Goal: Complete application form

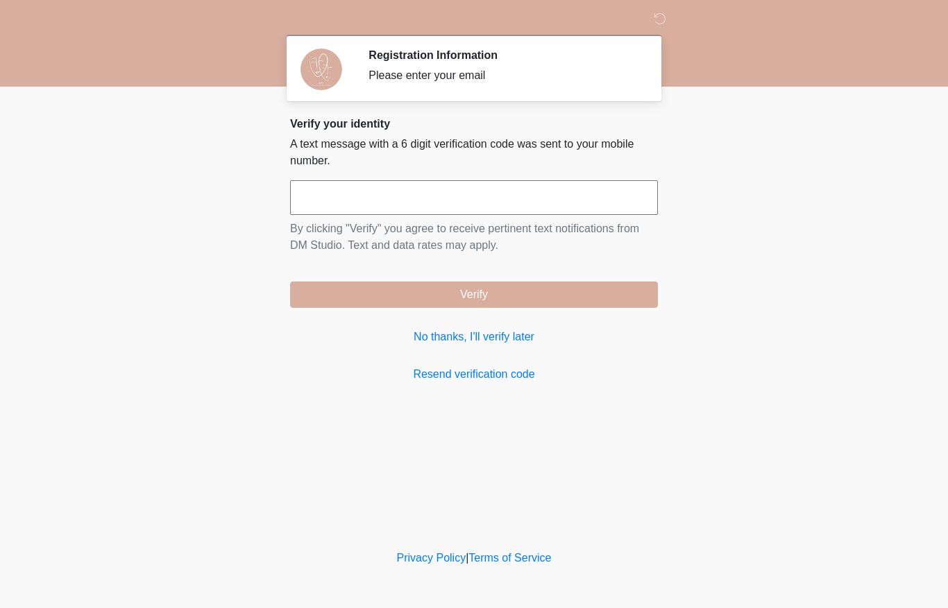
click at [424, 74] on div "Please enter your email" at bounding box center [502, 75] width 268 height 17
click at [356, 185] on input "text" at bounding box center [474, 197] width 368 height 35
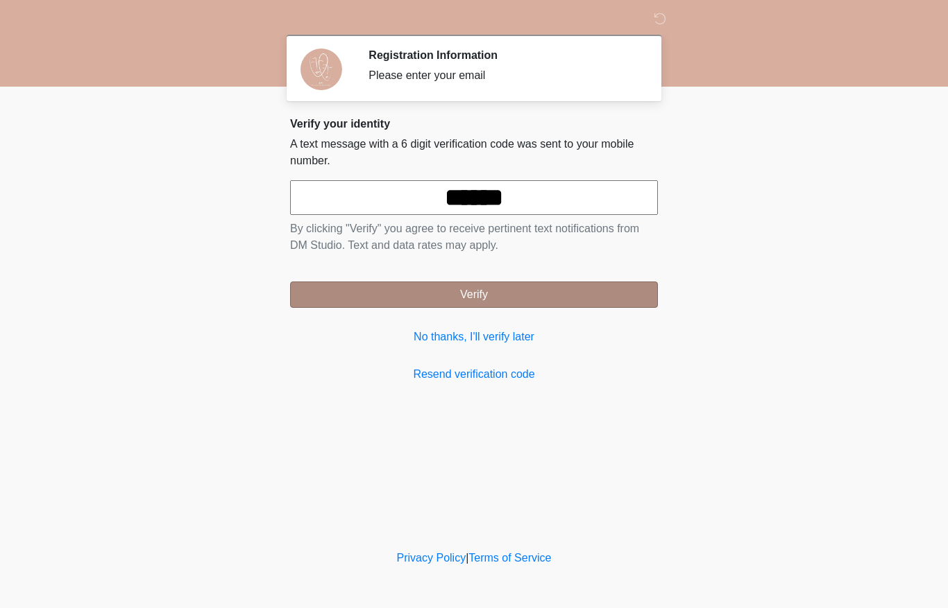
type input "******"
click at [504, 283] on button "Verify" at bounding box center [474, 295] width 368 height 26
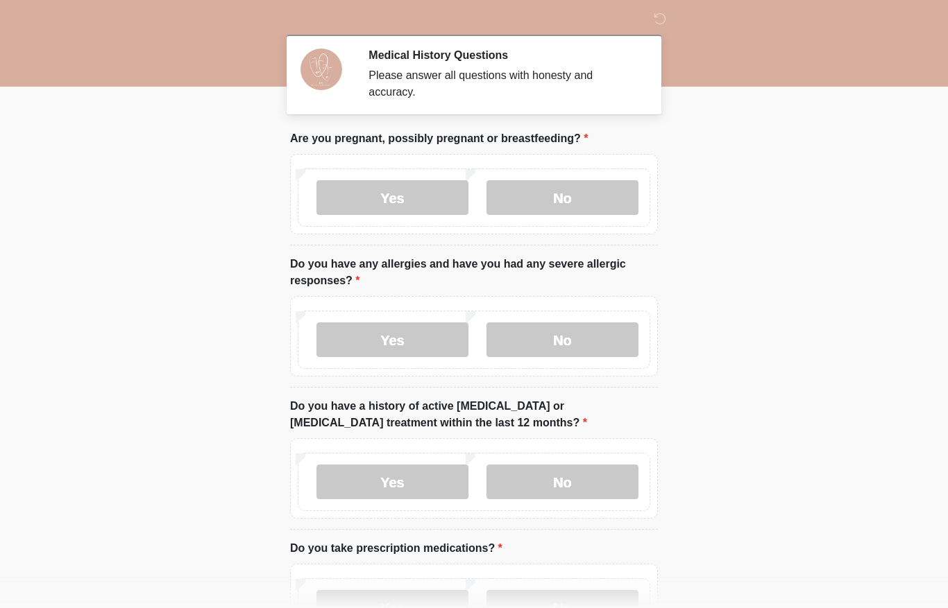
click at [8, 571] on body "‎ ‎ Medical History Questions Please answer all questions with honesty and accu…" at bounding box center [474, 304] width 948 height 608
click at [572, 195] on label "No" at bounding box center [562, 197] width 152 height 35
click at [564, 336] on label "No" at bounding box center [562, 340] width 152 height 35
click at [406, 338] on label "Yes" at bounding box center [392, 340] width 152 height 35
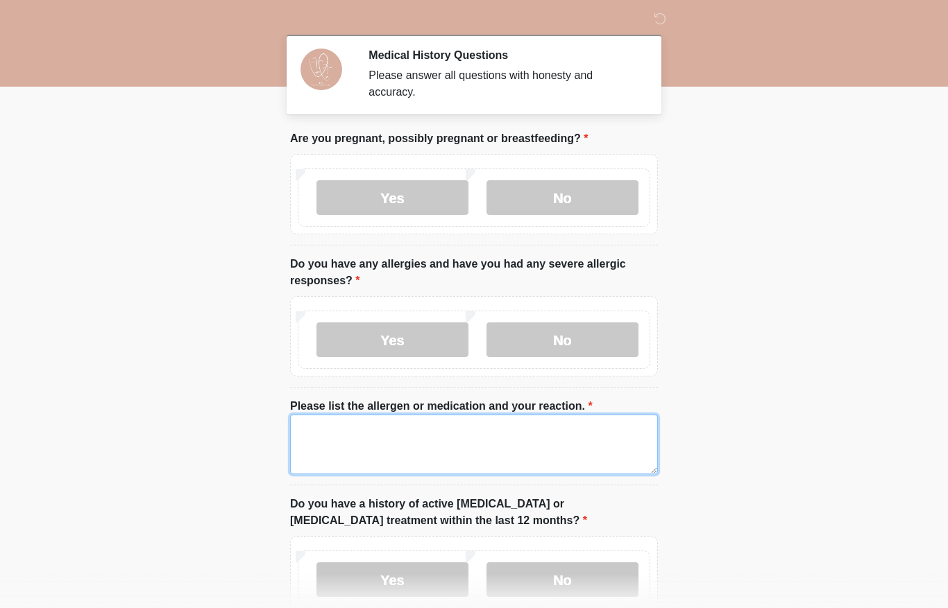
click at [396, 433] on textarea "Please list the allergen or medication and your reaction." at bounding box center [474, 445] width 368 height 60
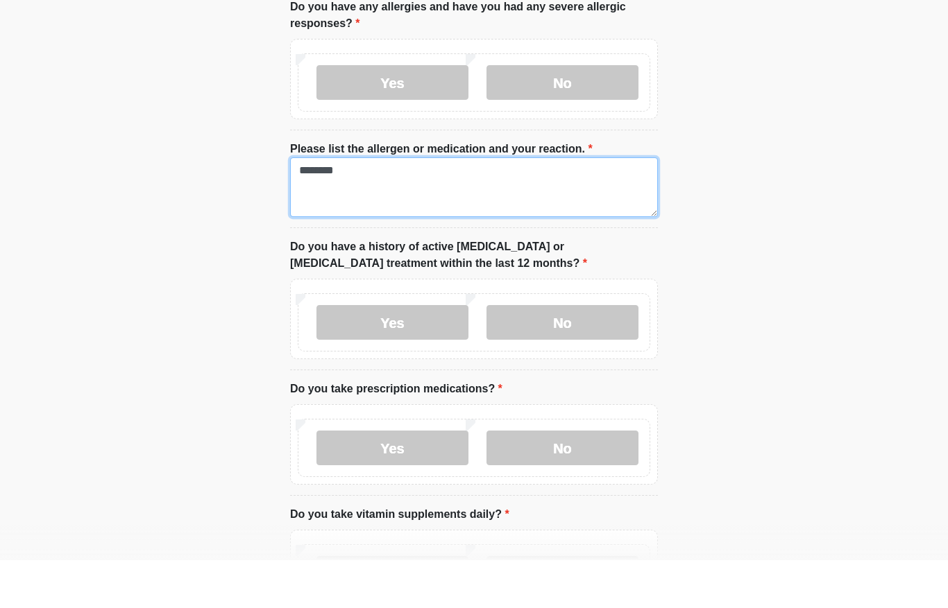
scroll to position [210, 0]
type textarea "********"
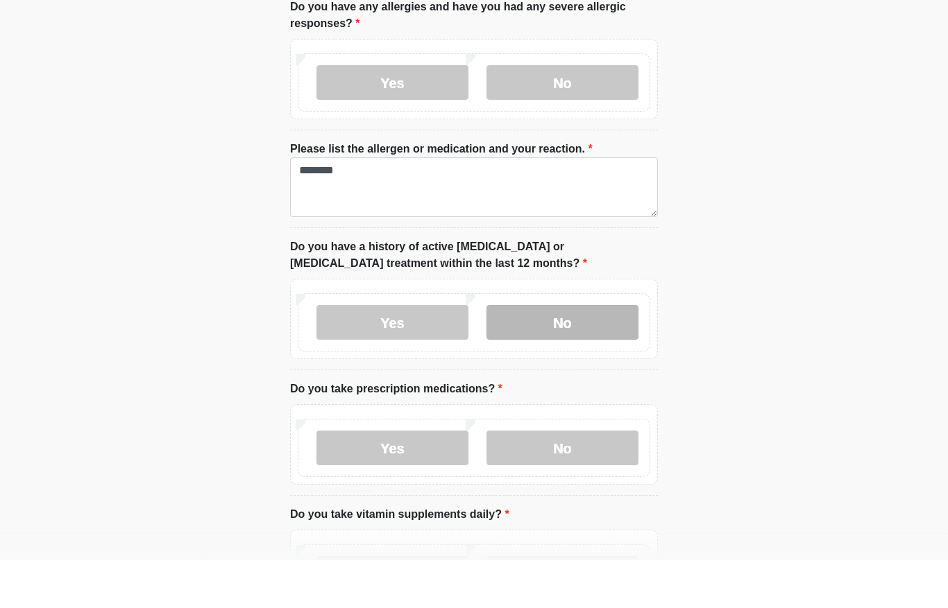
click at [566, 353] on label "No" at bounding box center [562, 370] width 152 height 35
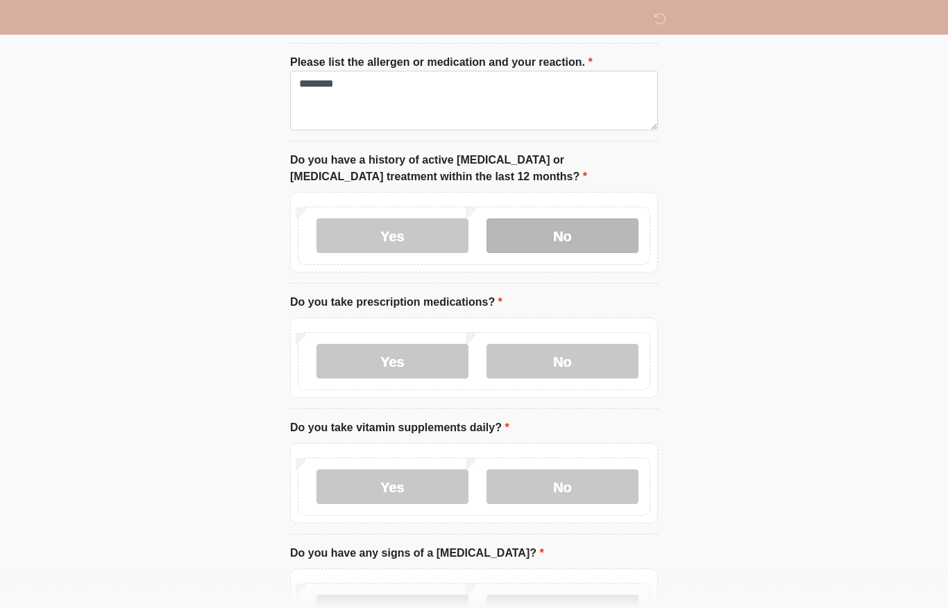
scroll to position [355, 0]
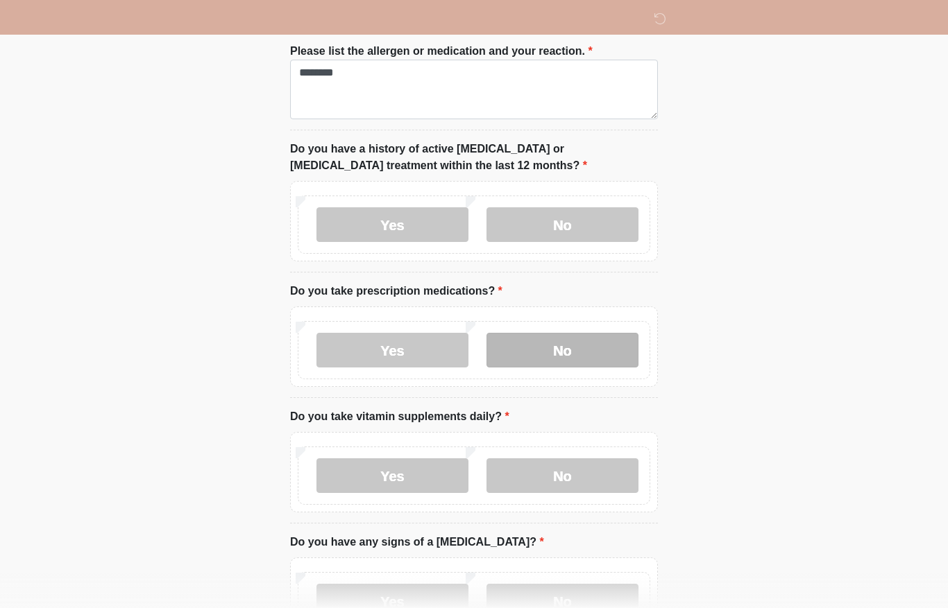
click at [579, 338] on label "No" at bounding box center [562, 350] width 152 height 35
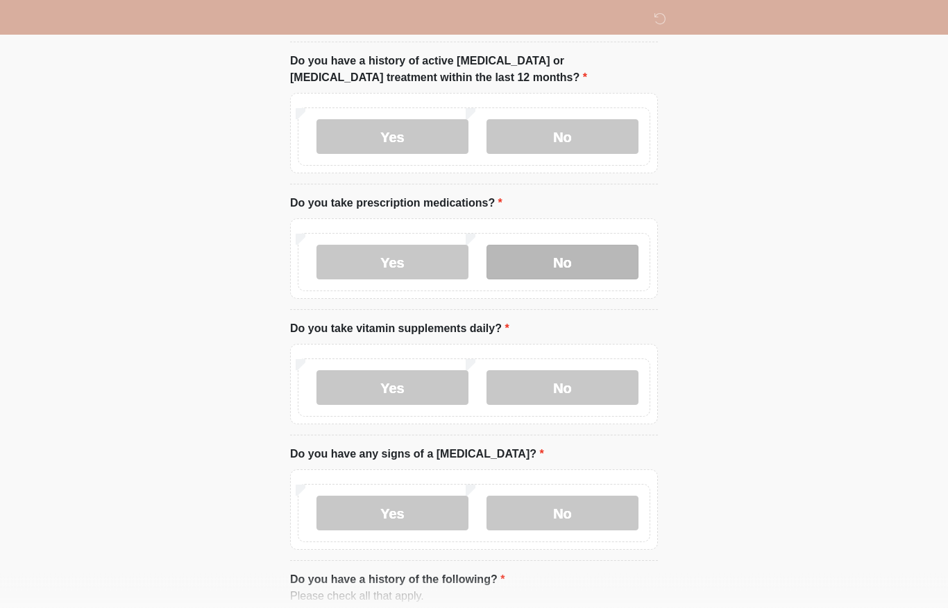
scroll to position [466, 0]
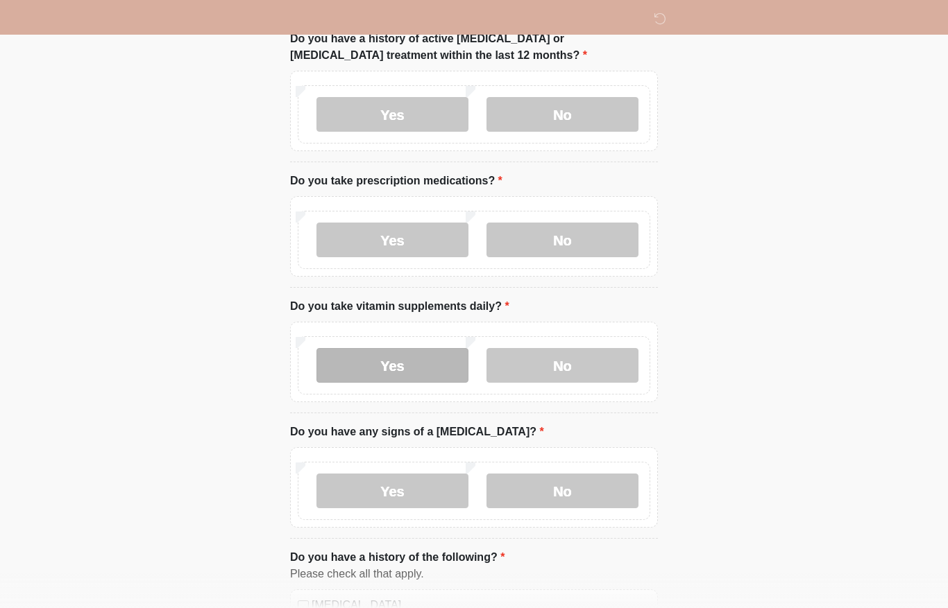
click at [413, 359] on label "Yes" at bounding box center [392, 365] width 152 height 35
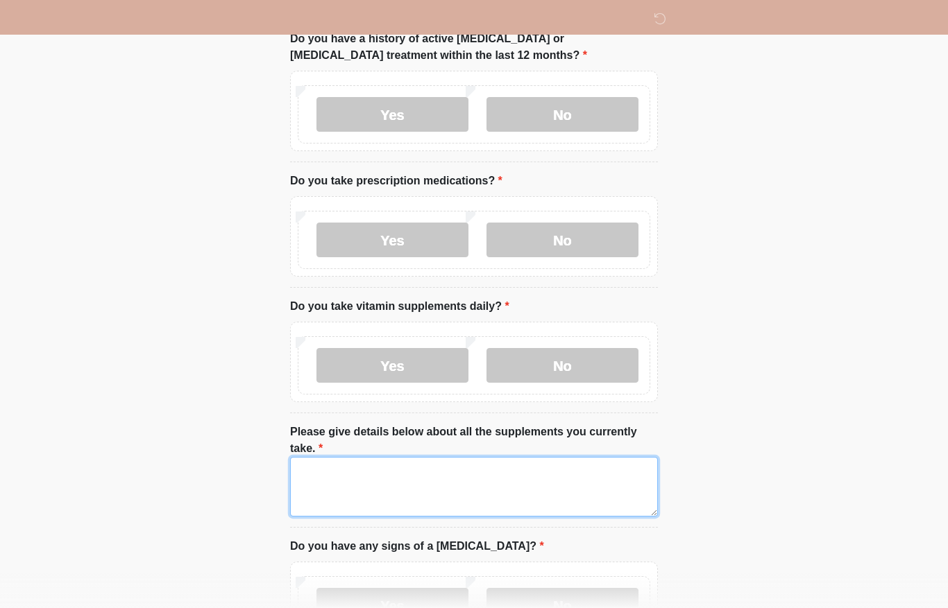
click at [438, 486] on textarea "Please give details below about all the supplements you currently take." at bounding box center [474, 487] width 368 height 60
type textarea "*"
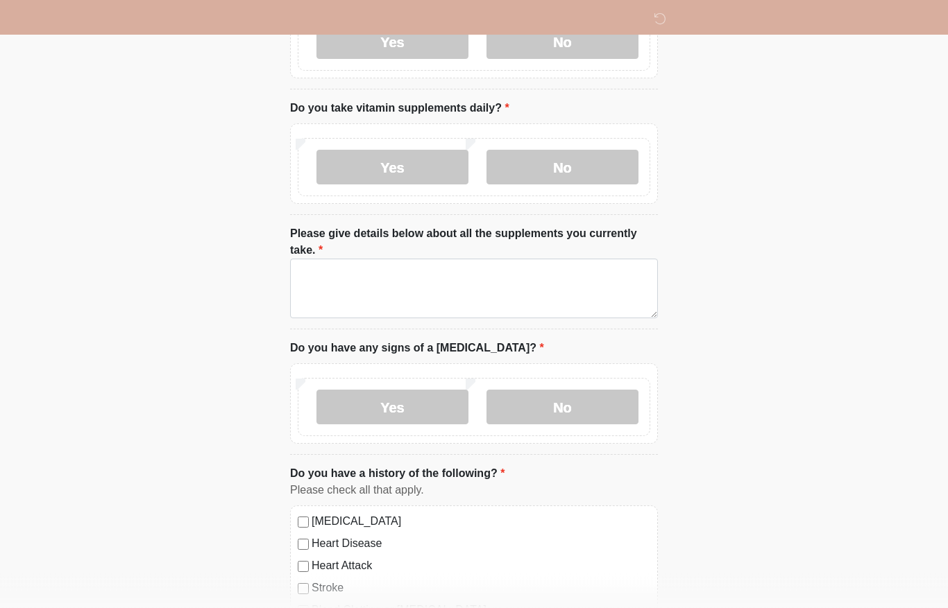
scroll to position [656, 0]
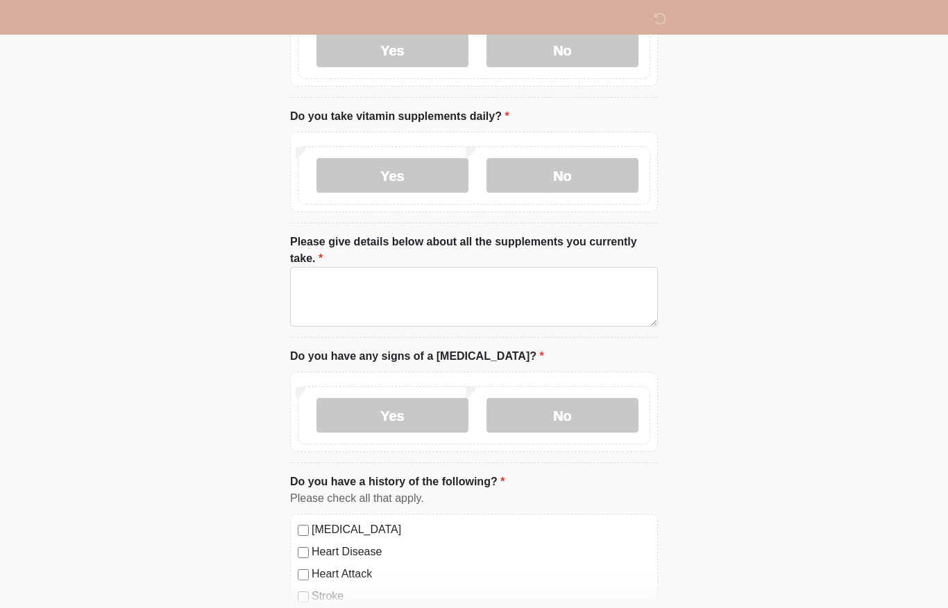
click at [494, 237] on label "Please give details below about all the supplements you currently take." at bounding box center [474, 250] width 368 height 33
click at [494, 267] on textarea "Please give details below about all the supplements you currently take." at bounding box center [474, 297] width 368 height 60
click at [413, 286] on textarea "Please give details below about all the supplements you currently take." at bounding box center [474, 297] width 368 height 60
type textarea "*"
click at [430, 173] on label "Yes" at bounding box center [392, 175] width 152 height 35
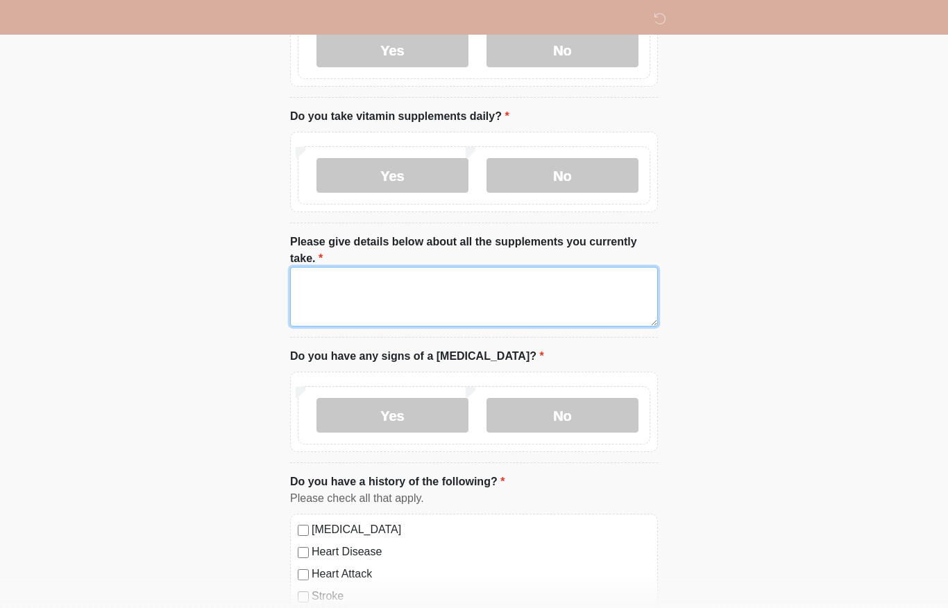
click at [374, 287] on textarea "Please give details below about all the supplements you currently take." at bounding box center [474, 297] width 368 height 60
type textarea "**"
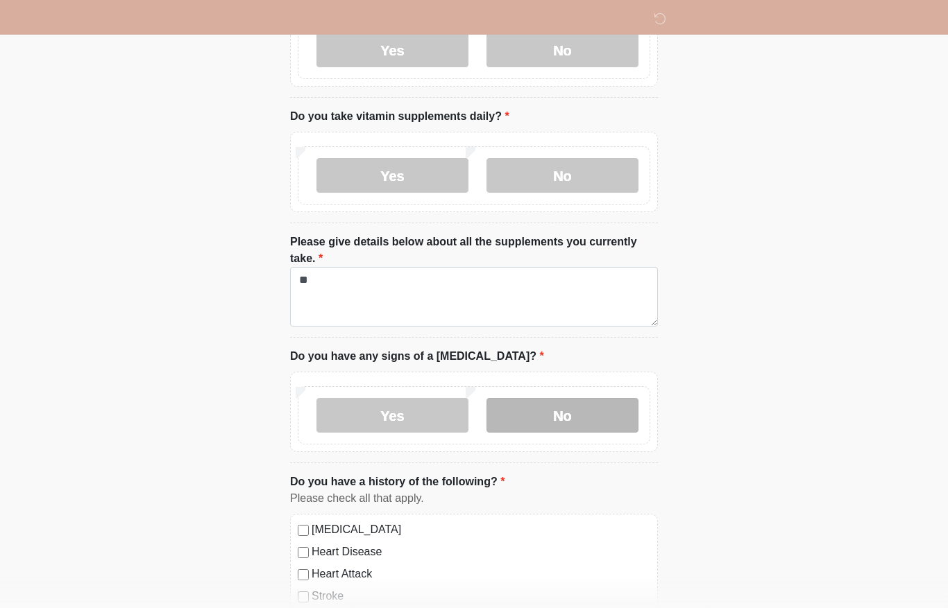
click at [574, 413] on label "No" at bounding box center [562, 415] width 152 height 35
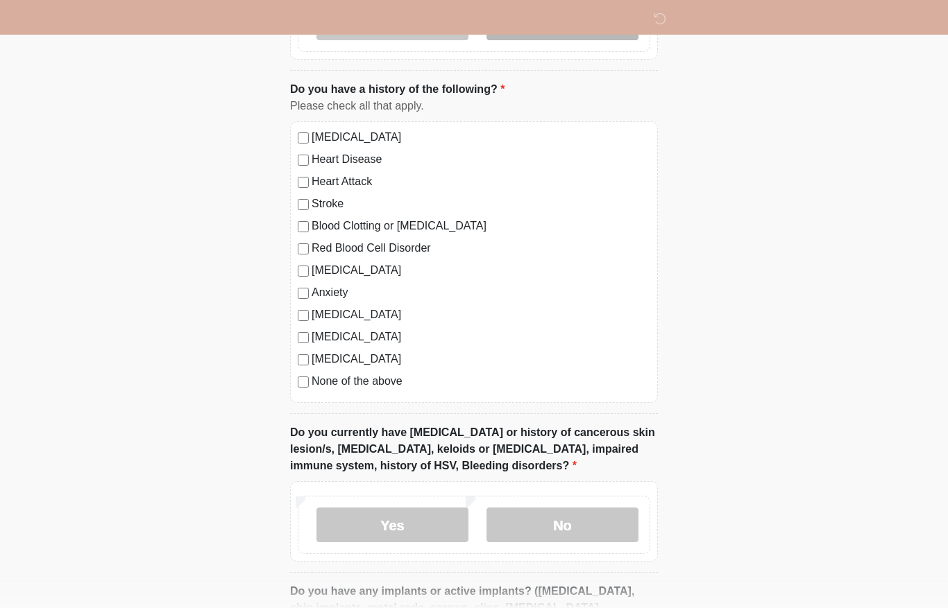
scroll to position [1057, 0]
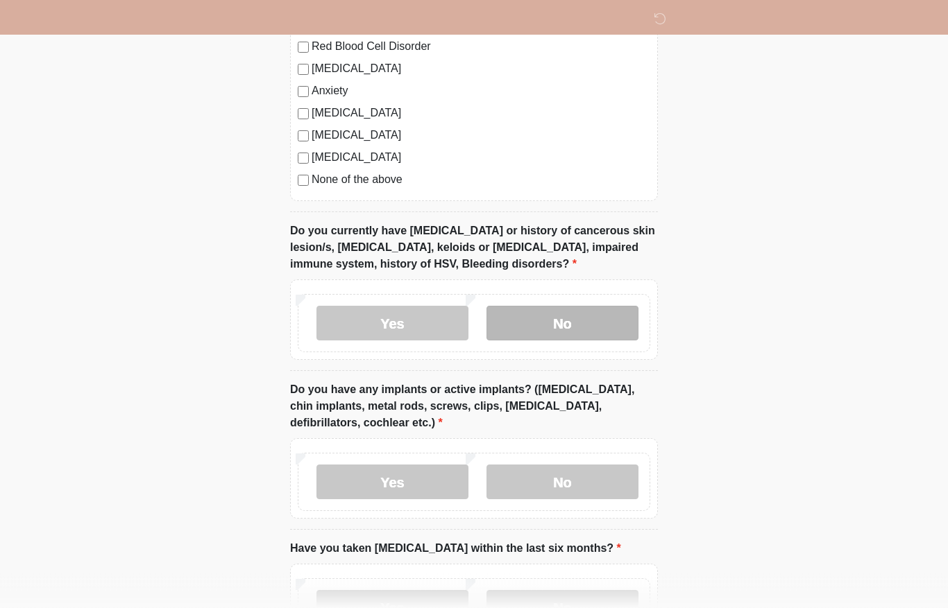
click at [594, 329] on label "No" at bounding box center [562, 324] width 152 height 35
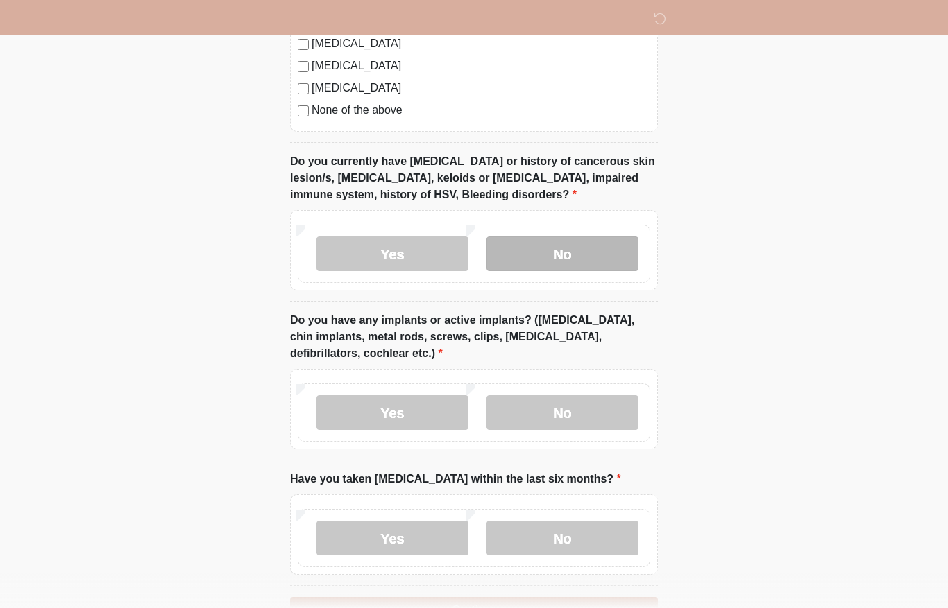
scroll to position [1322, 0]
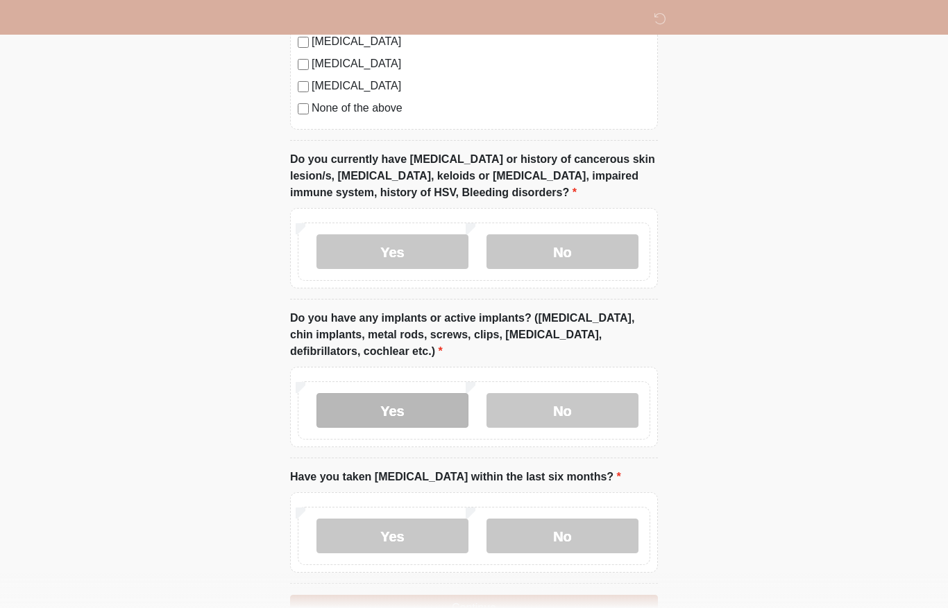
click at [413, 398] on label "Yes" at bounding box center [392, 410] width 152 height 35
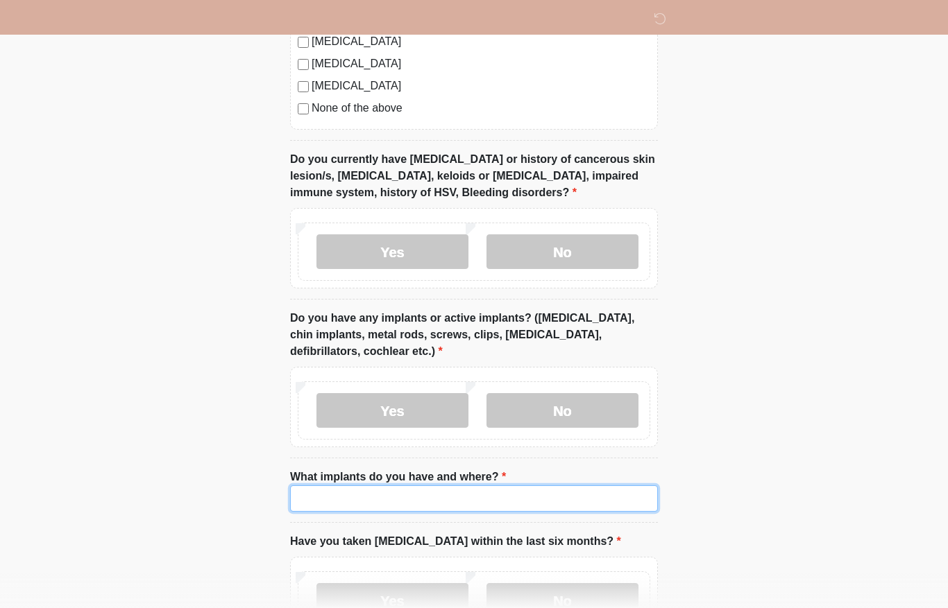
click at [408, 495] on input "What implants do you have and where?" at bounding box center [474, 499] width 368 height 26
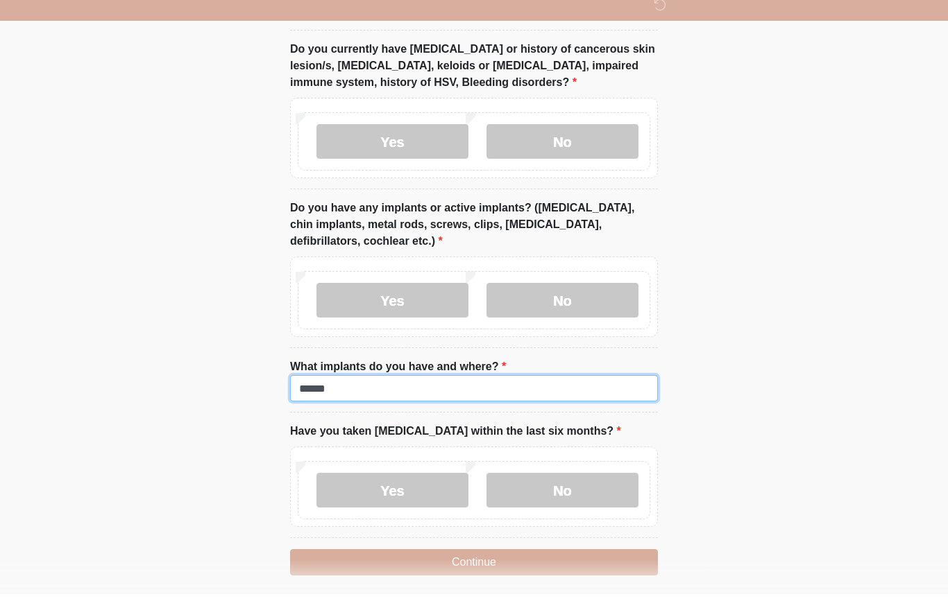
scroll to position [1446, 0]
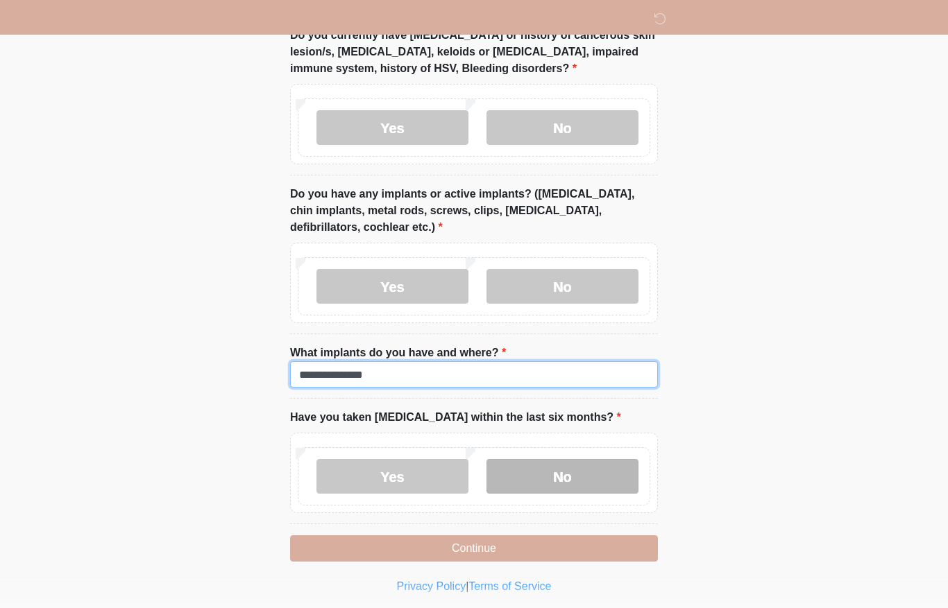
type input "**********"
click at [589, 461] on label "No" at bounding box center [562, 476] width 152 height 35
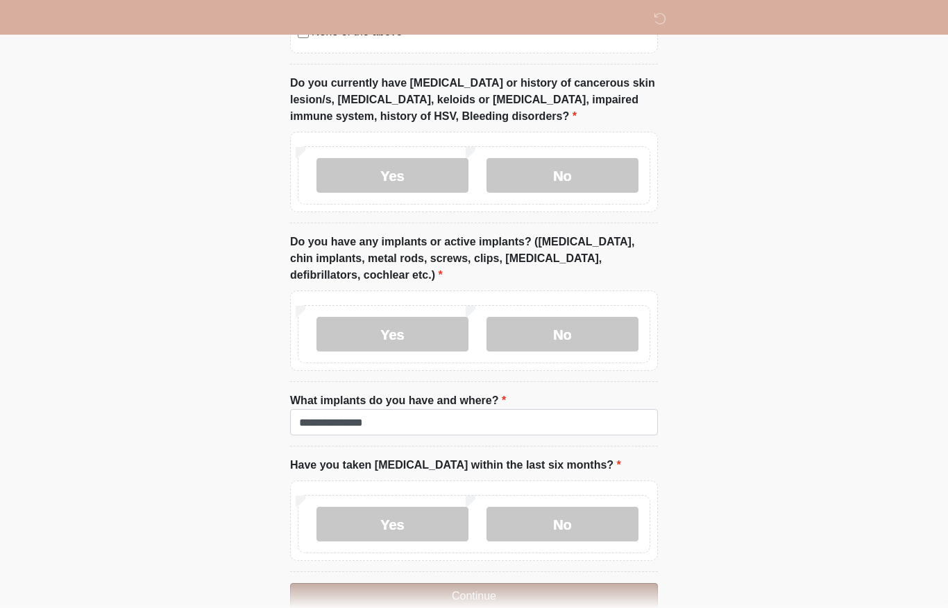
click at [523, 595] on button "Continue" at bounding box center [474, 596] width 368 height 26
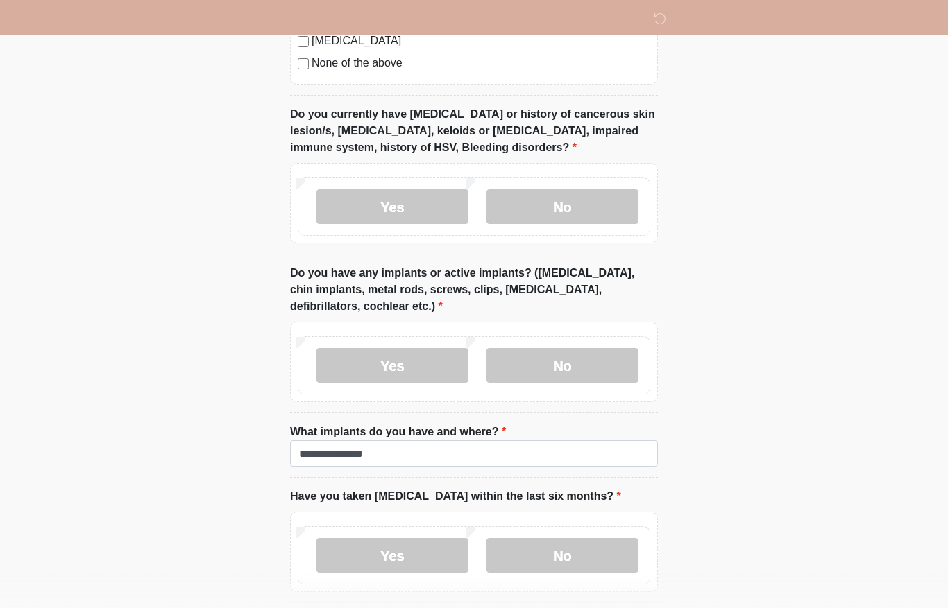
scroll to position [1398, 0]
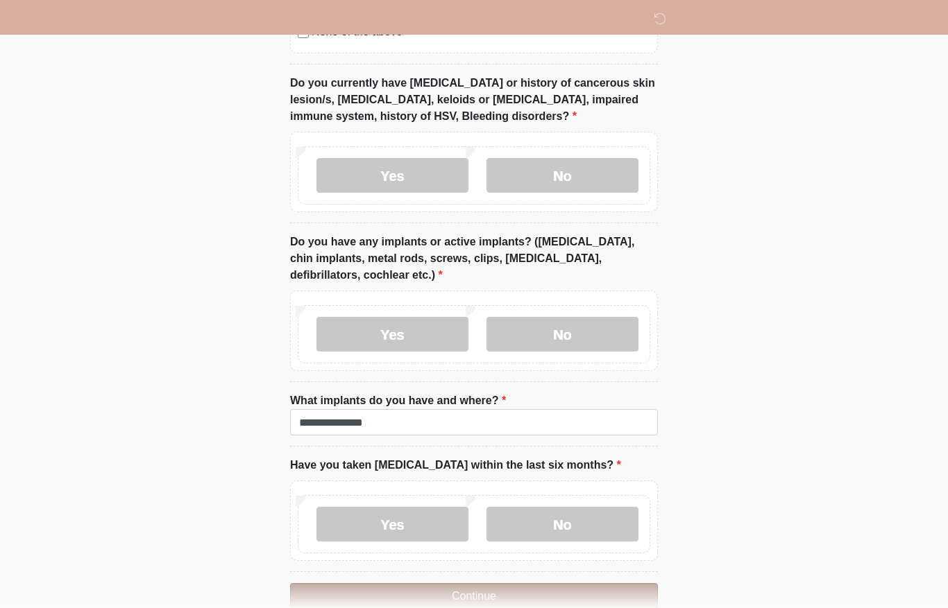
click at [566, 584] on button "Continue" at bounding box center [474, 596] width 368 height 26
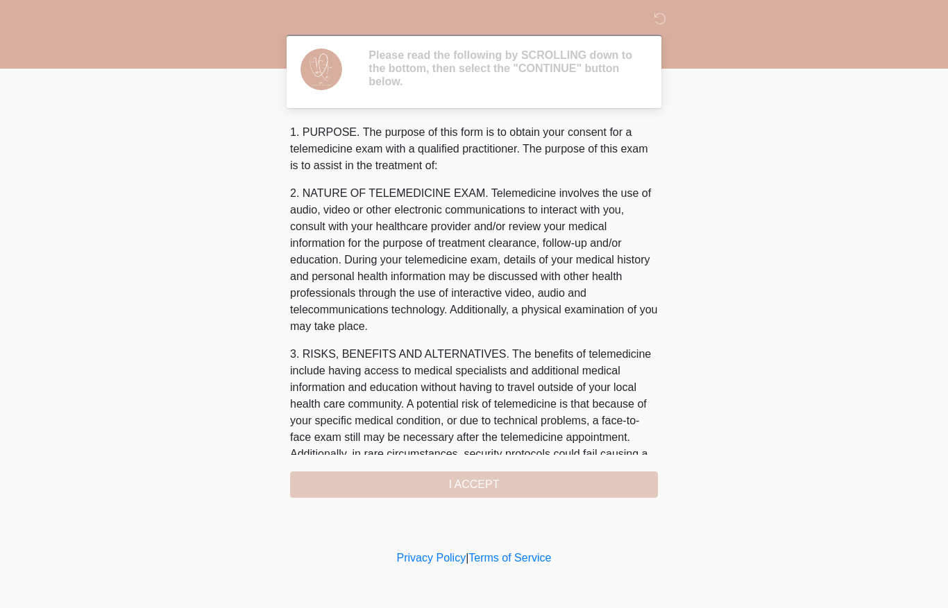
scroll to position [0, 0]
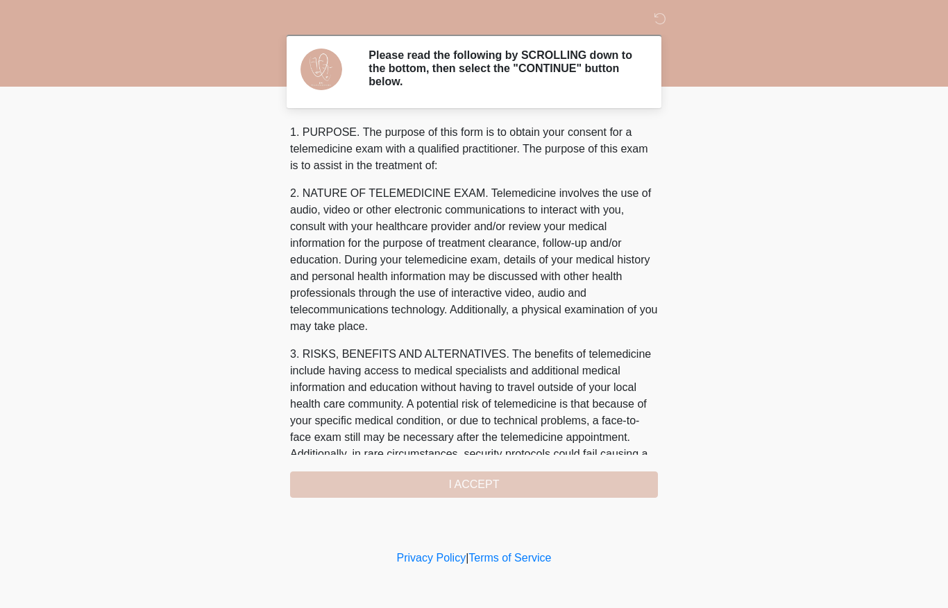
click at [509, 478] on div "1. PURPOSE. The purpose of this form is to obtain your consent for a telemedici…" at bounding box center [474, 311] width 368 height 374
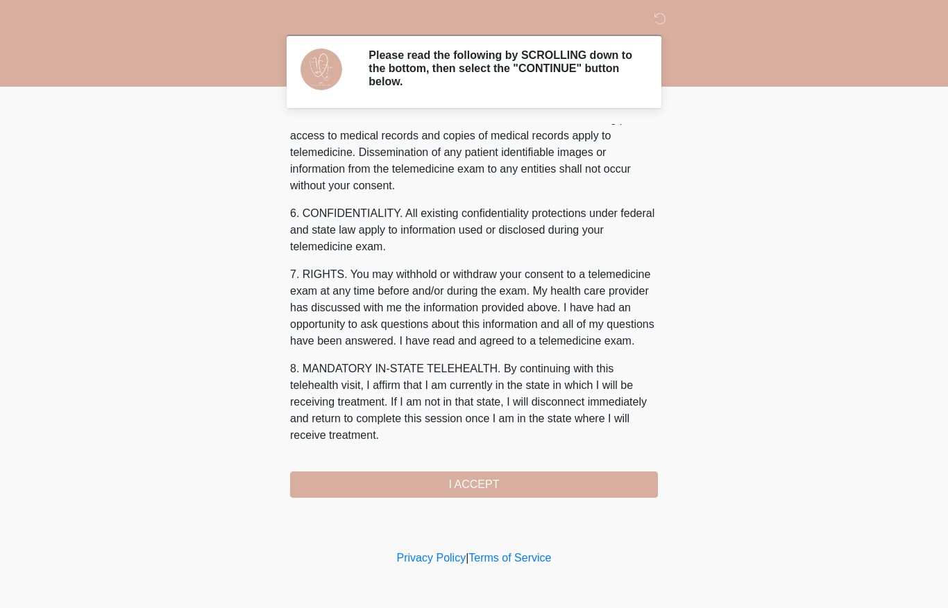
scroll to position [474, 0]
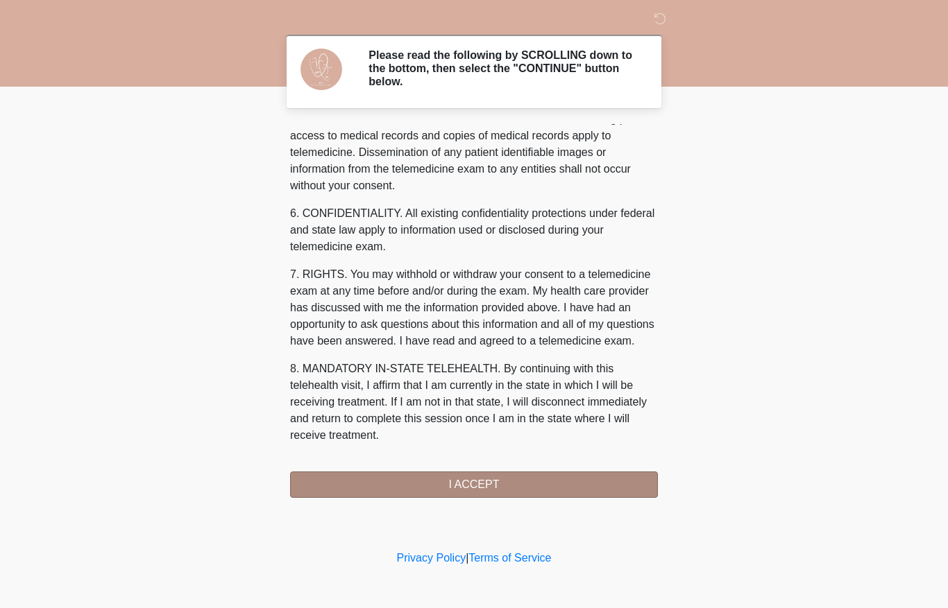
click at [513, 477] on button "I ACCEPT" at bounding box center [474, 485] width 368 height 26
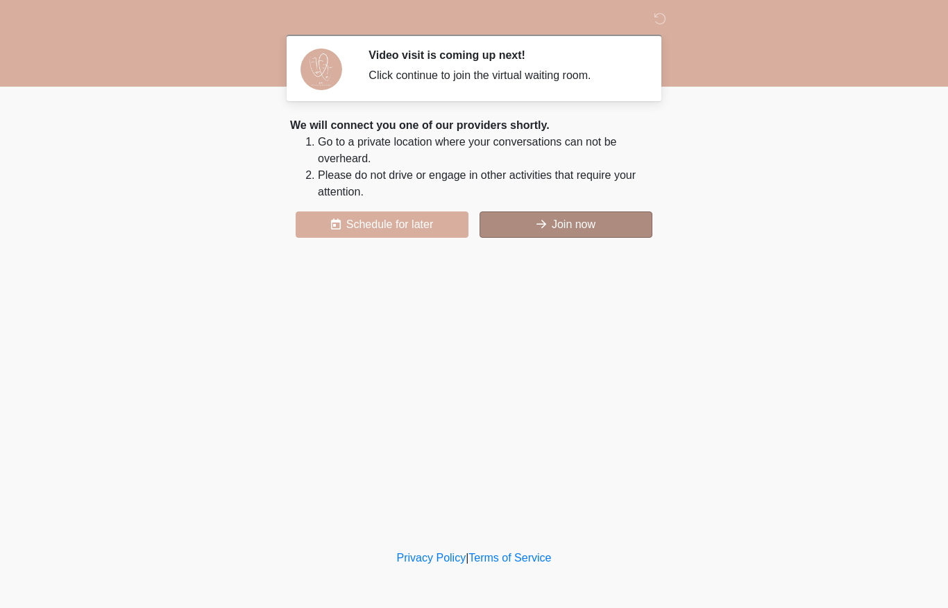
click at [577, 228] on button "Join now" at bounding box center [565, 225] width 173 height 26
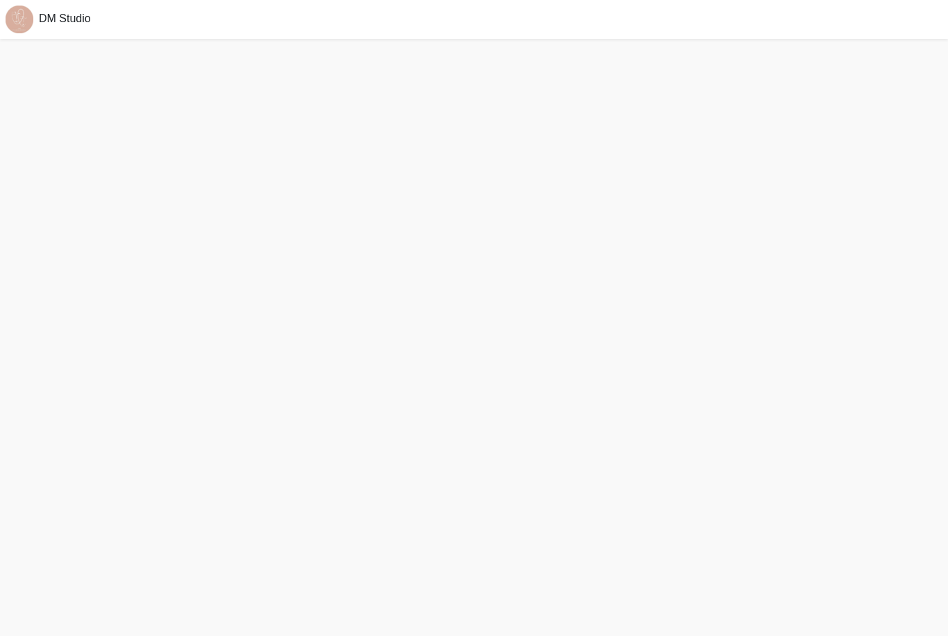
click at [254, 0] on div "DM Studio" at bounding box center [474, 19] width 948 height 39
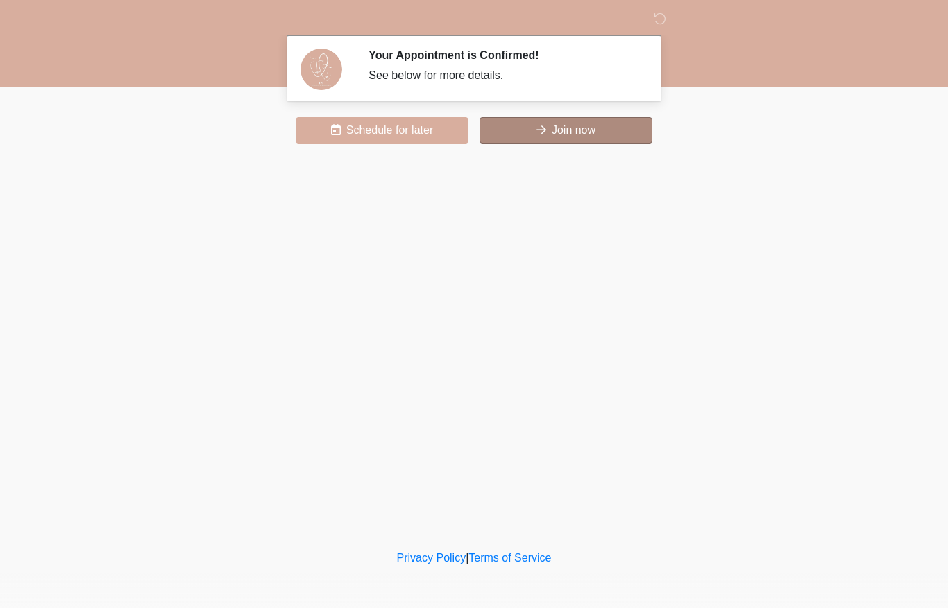
click at [586, 127] on button "Join now" at bounding box center [565, 130] width 173 height 26
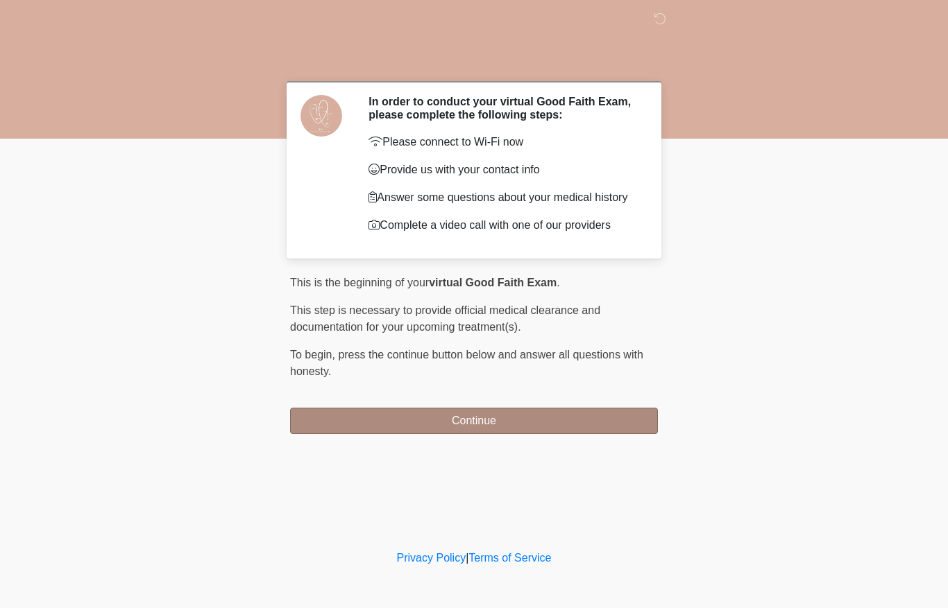
click at [493, 420] on button "Continue" at bounding box center [474, 421] width 368 height 26
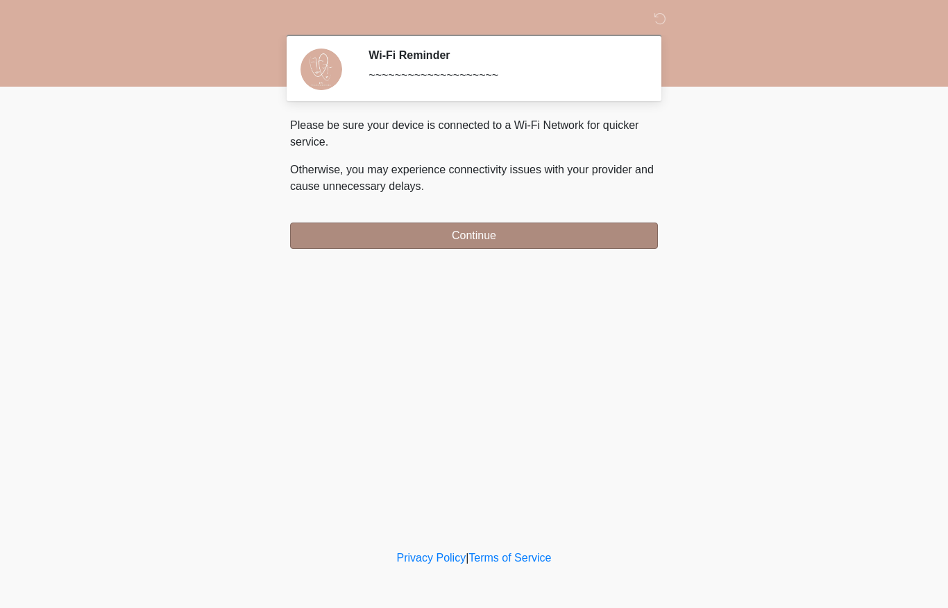
click at [509, 237] on button "Continue" at bounding box center [474, 236] width 368 height 26
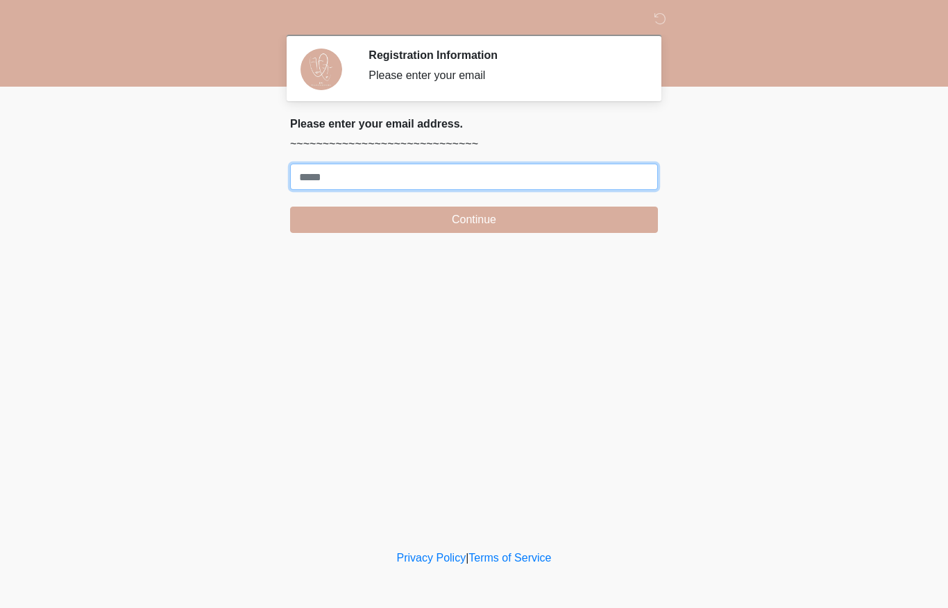
click at [617, 172] on input "Where should we email your treatment plan?" at bounding box center [474, 177] width 368 height 26
type input "*"
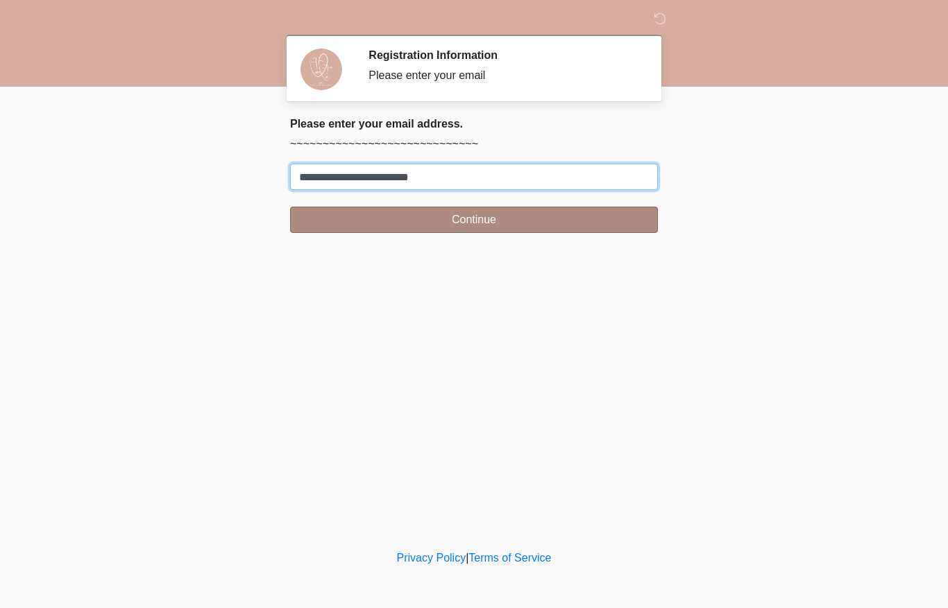
type input "**********"
click at [475, 226] on button "Continue" at bounding box center [474, 220] width 368 height 26
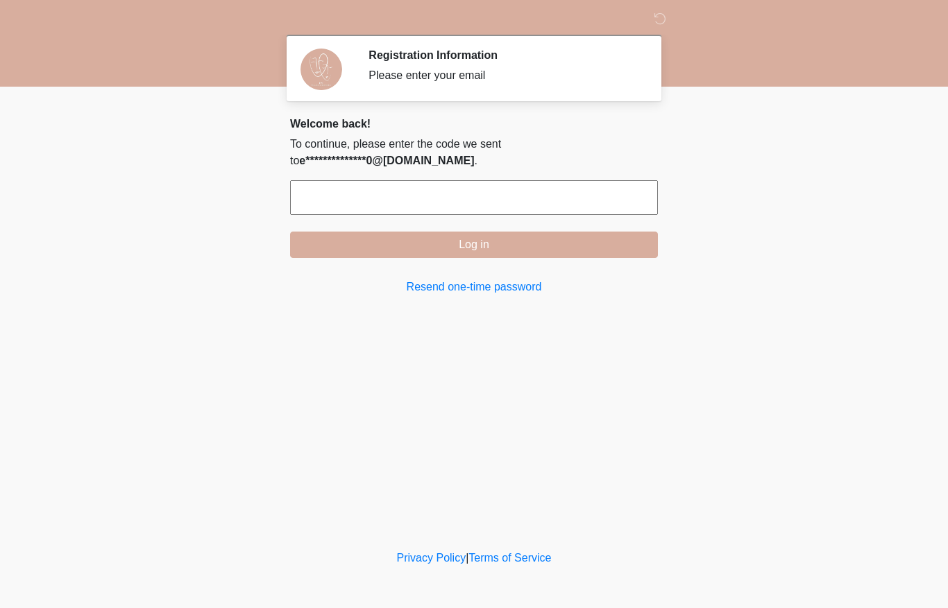
click at [515, 212] on input "text" at bounding box center [474, 197] width 368 height 35
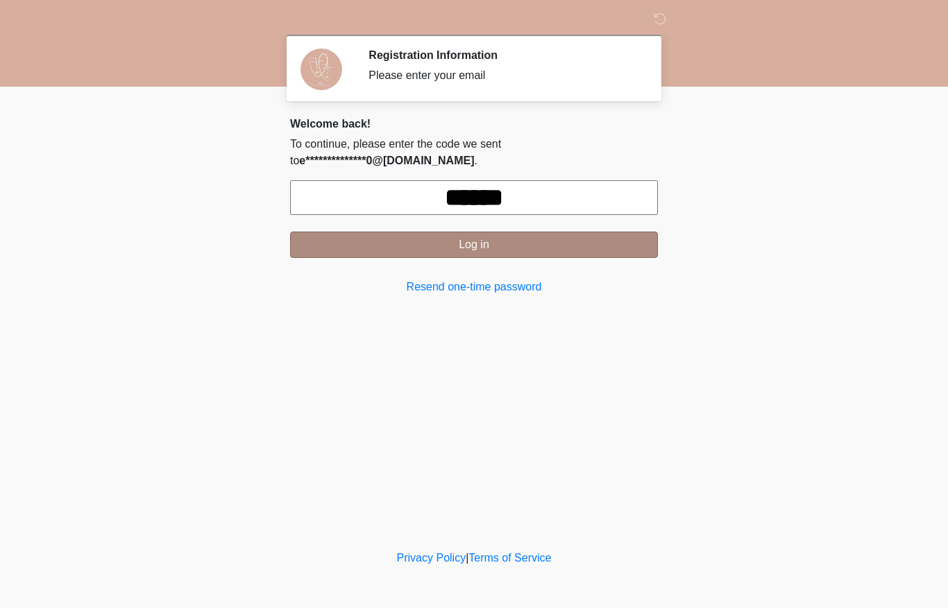
type input "******"
click at [600, 233] on button "Log in" at bounding box center [474, 245] width 368 height 26
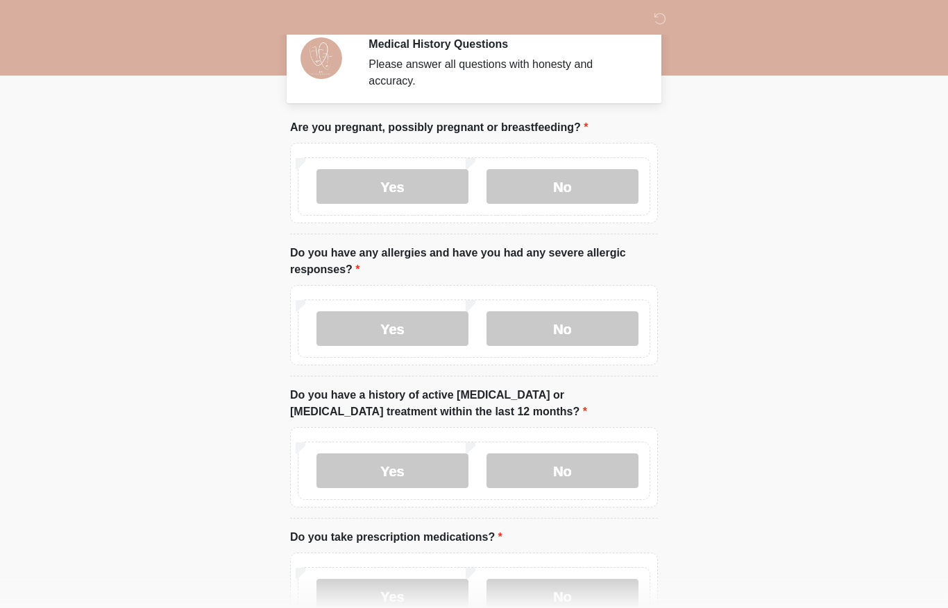
scroll to position [12, 0]
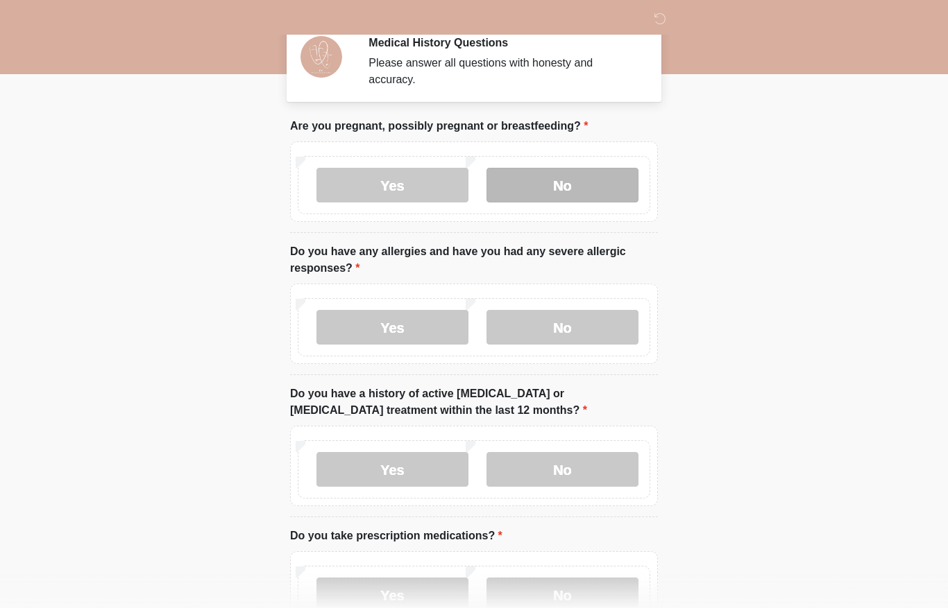
click at [580, 182] on label "No" at bounding box center [562, 185] width 152 height 35
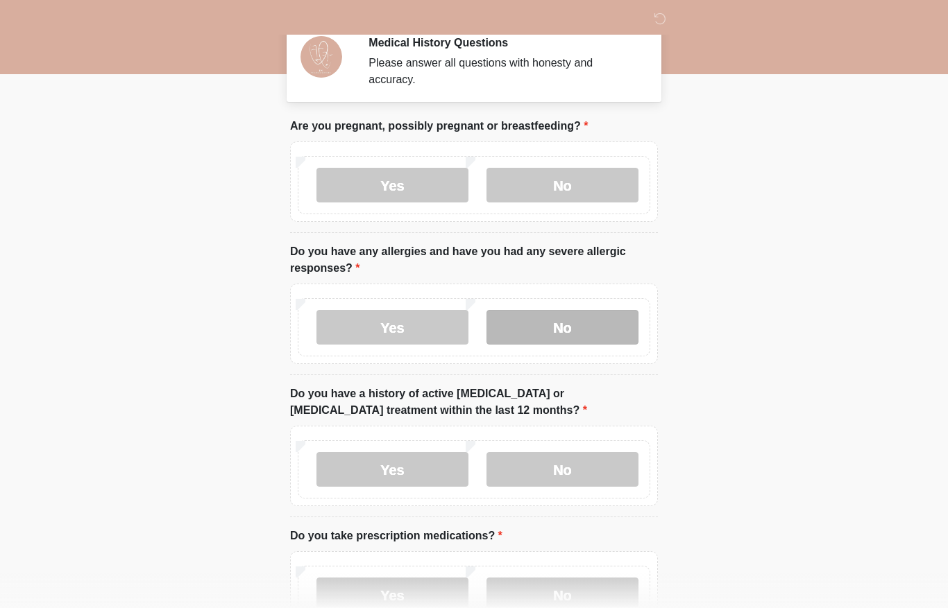
click at [584, 333] on label "No" at bounding box center [562, 327] width 152 height 35
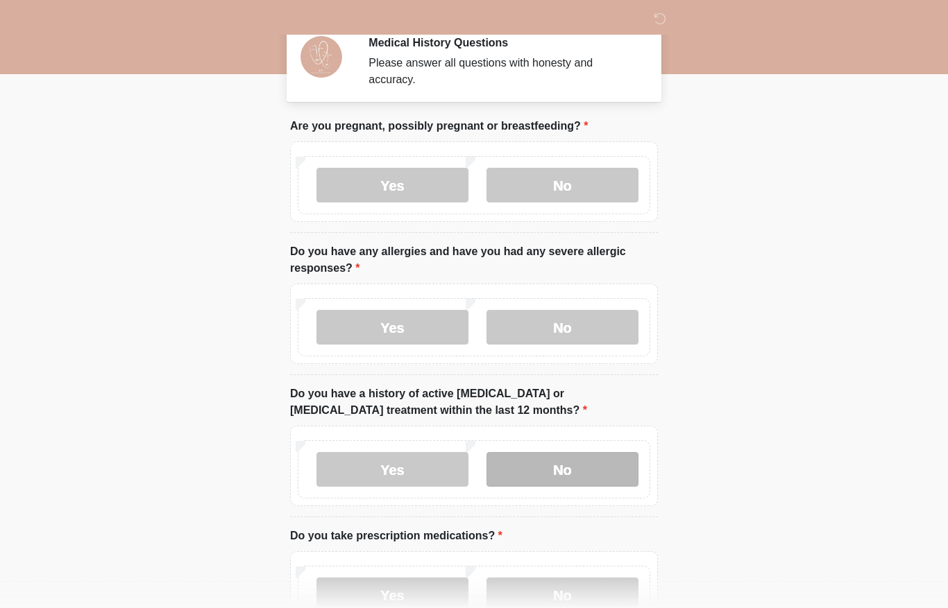
click at [581, 486] on label "No" at bounding box center [562, 469] width 152 height 35
click at [588, 592] on label "No" at bounding box center [562, 595] width 152 height 35
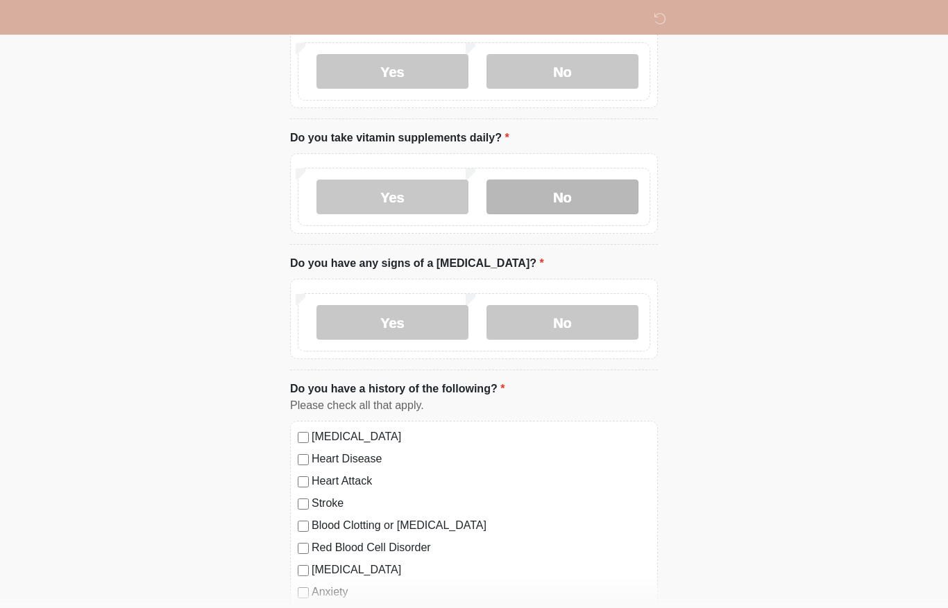
click at [608, 204] on label "No" at bounding box center [562, 197] width 152 height 35
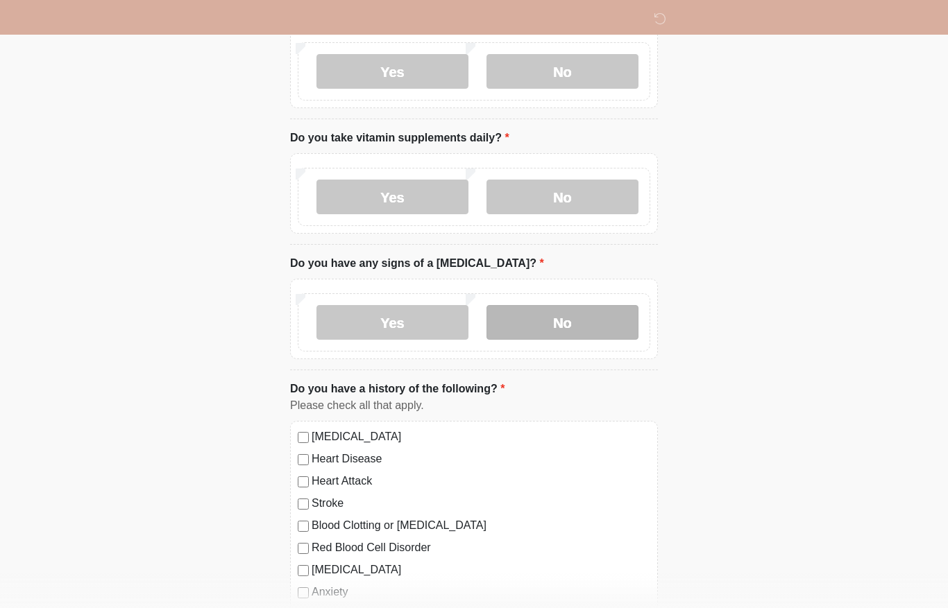
click at [588, 331] on label "No" at bounding box center [562, 322] width 152 height 35
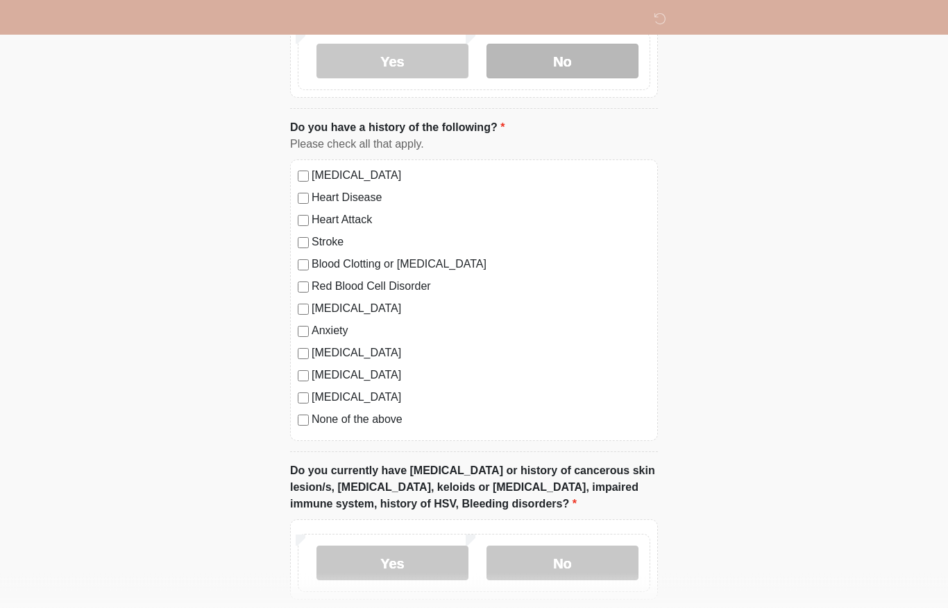
scroll to position [799, 0]
click at [376, 418] on label "None of the above" at bounding box center [480, 419] width 339 height 17
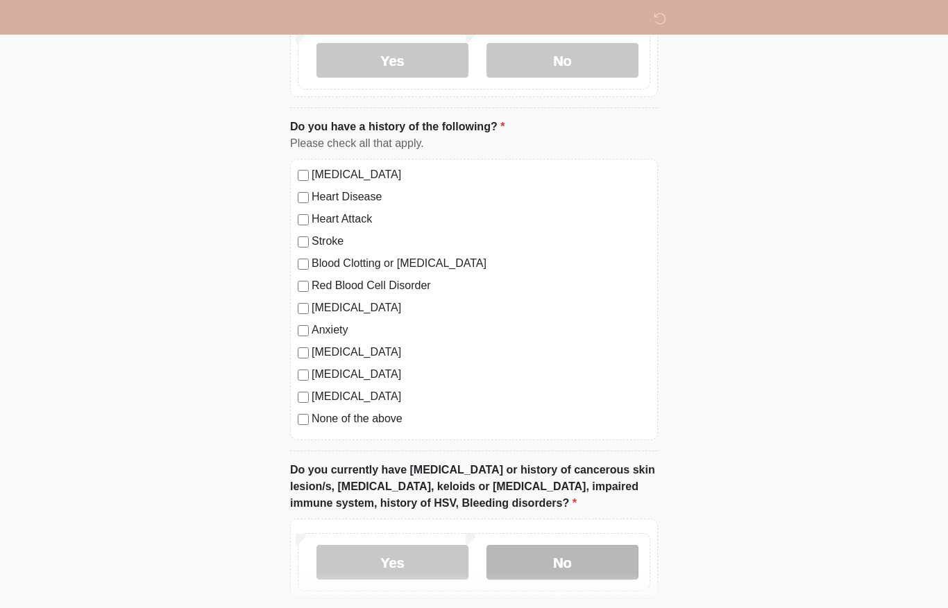
click at [556, 558] on label "No" at bounding box center [562, 562] width 152 height 35
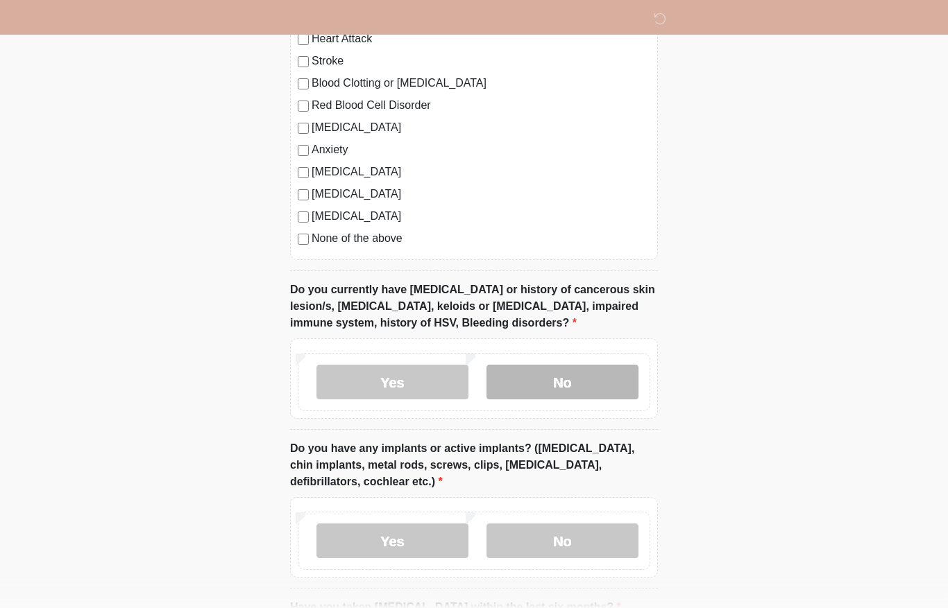
scroll to position [1122, 0]
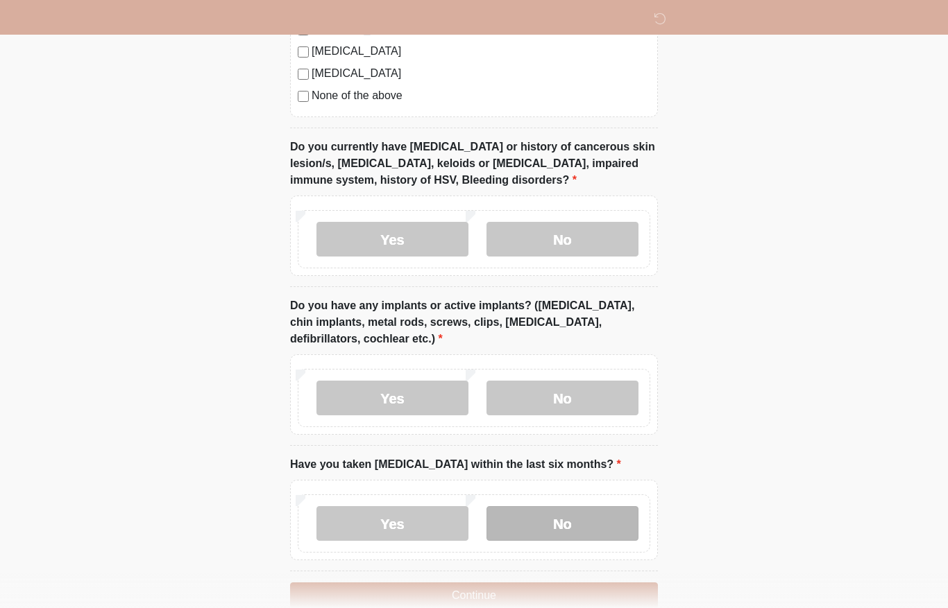
click at [584, 524] on label "No" at bounding box center [562, 523] width 152 height 35
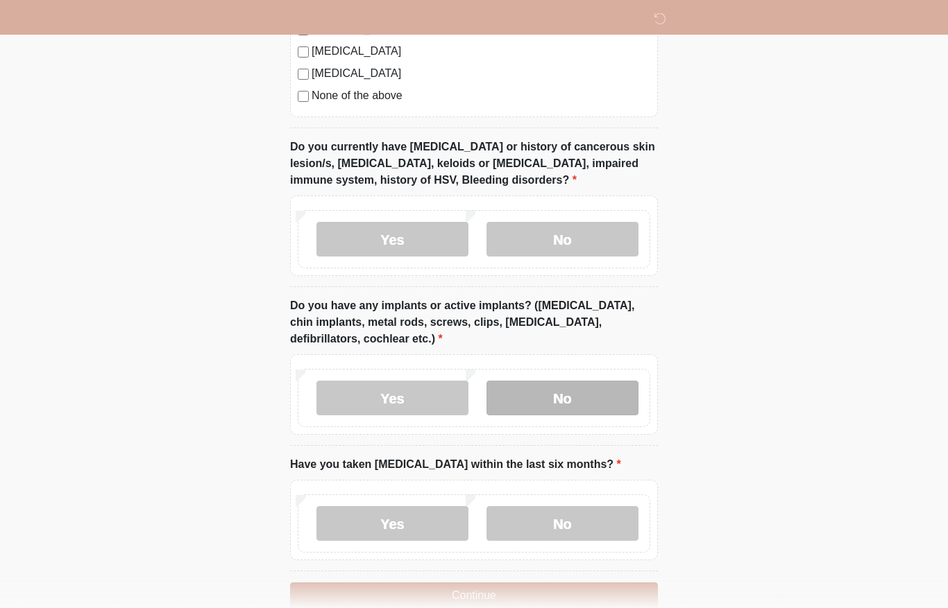
click at [593, 387] on label "No" at bounding box center [562, 398] width 152 height 35
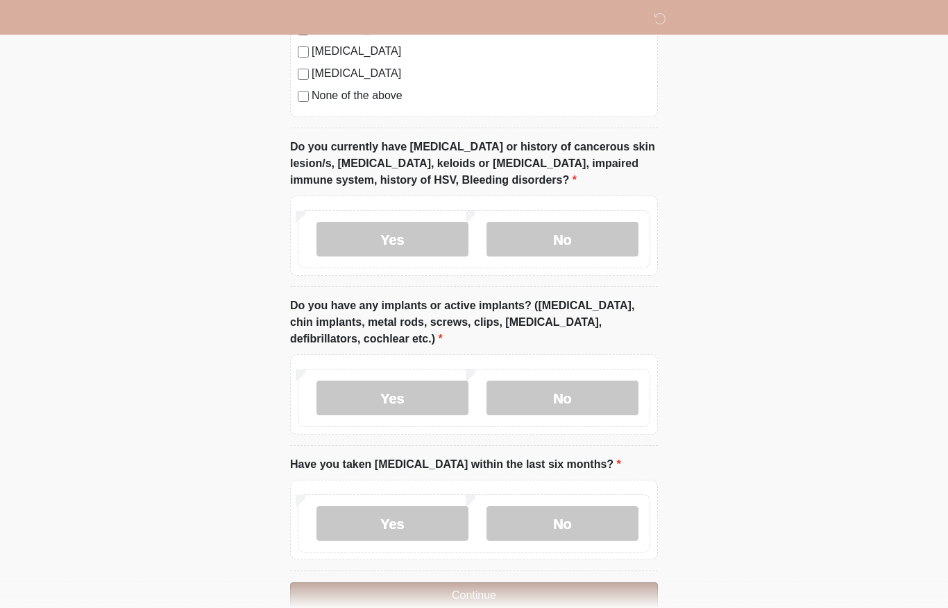
click at [574, 595] on button "Continue" at bounding box center [474, 596] width 368 height 26
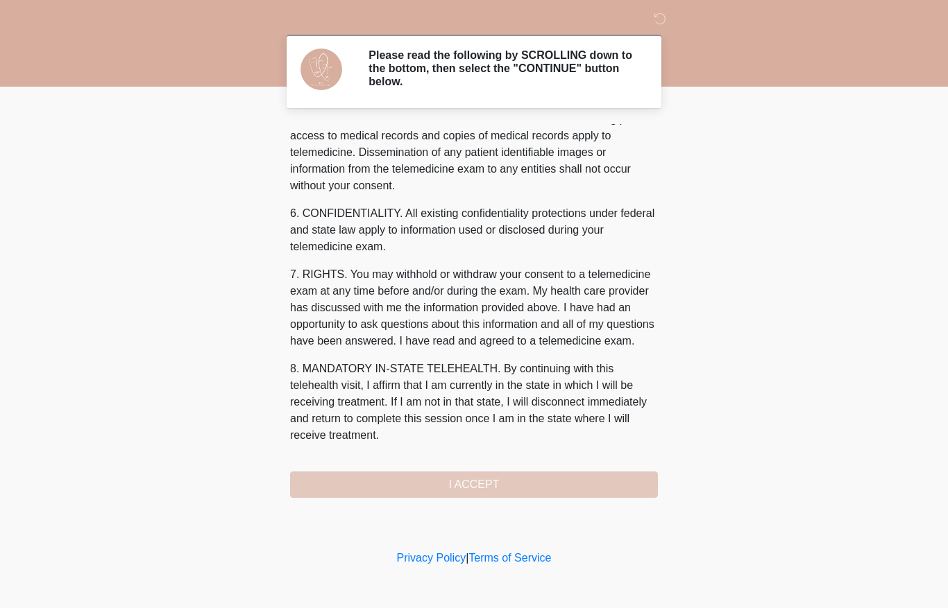
scroll to position [474, 0]
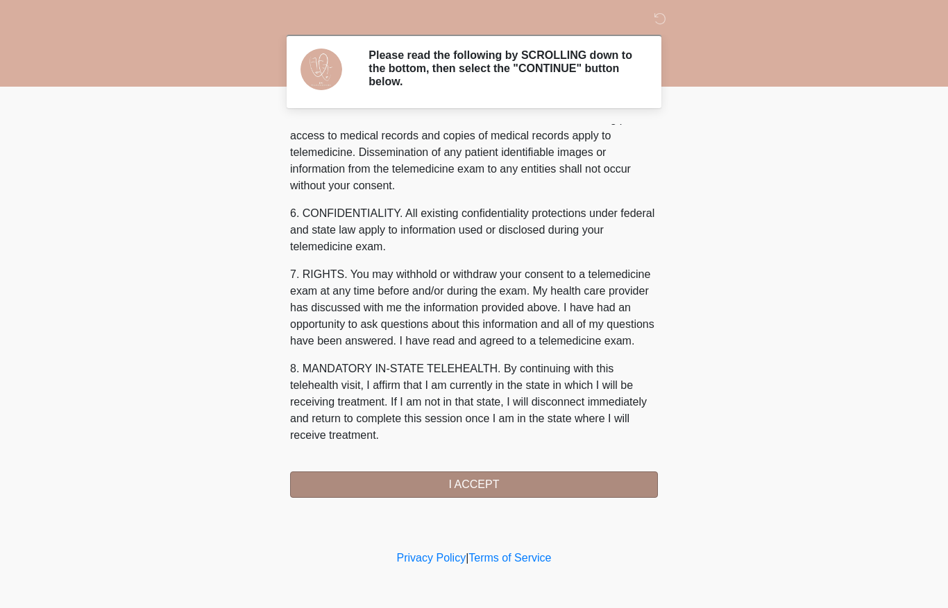
click at [539, 487] on button "I ACCEPT" at bounding box center [474, 485] width 368 height 26
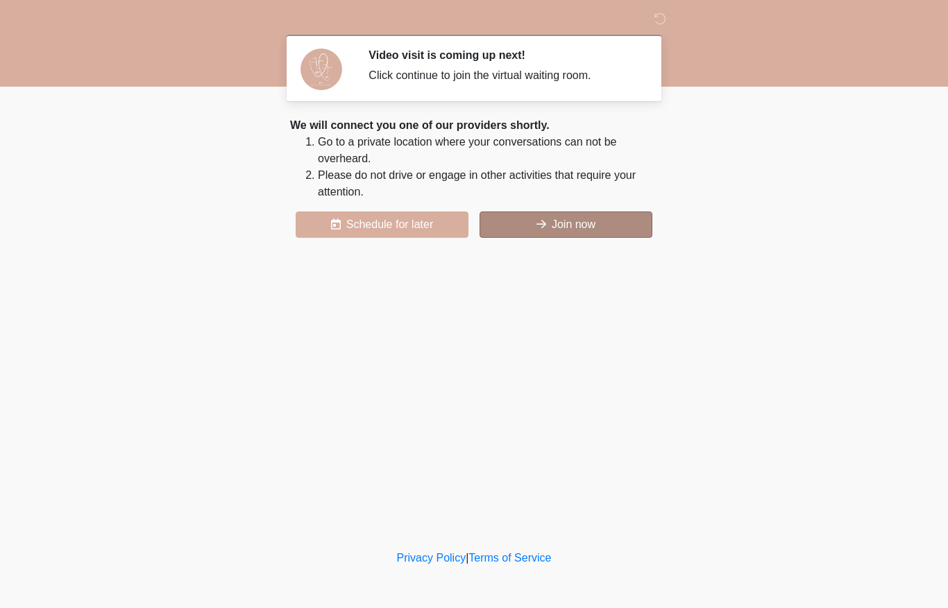
click at [575, 221] on button "Join now" at bounding box center [565, 225] width 173 height 26
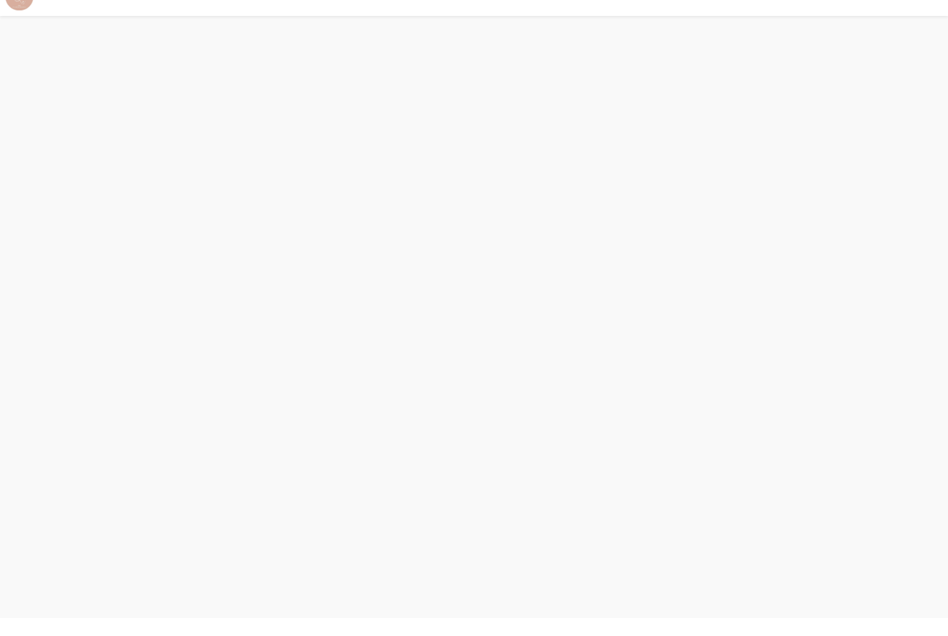
scroll to position [4, 0]
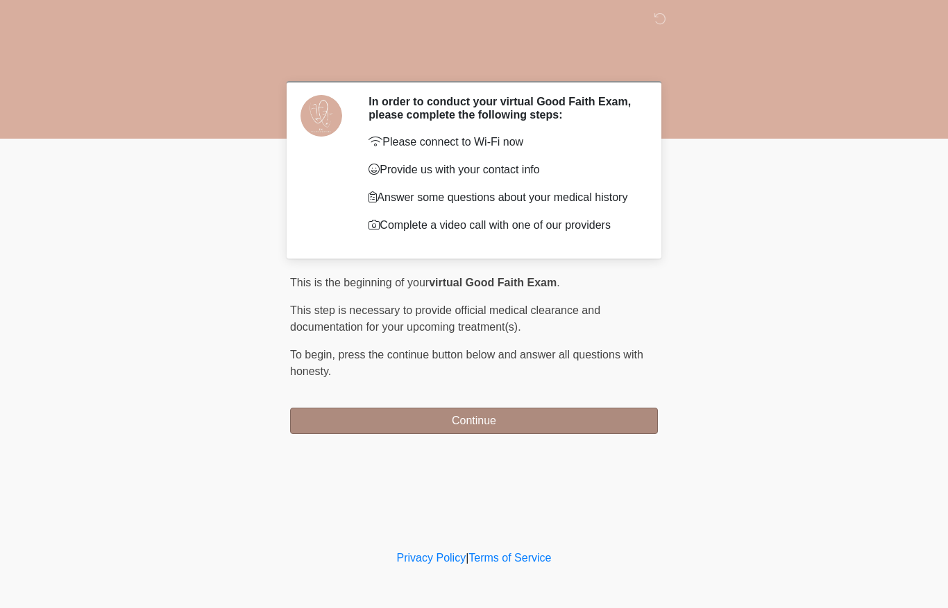
click at [554, 426] on button "Continue" at bounding box center [474, 421] width 368 height 26
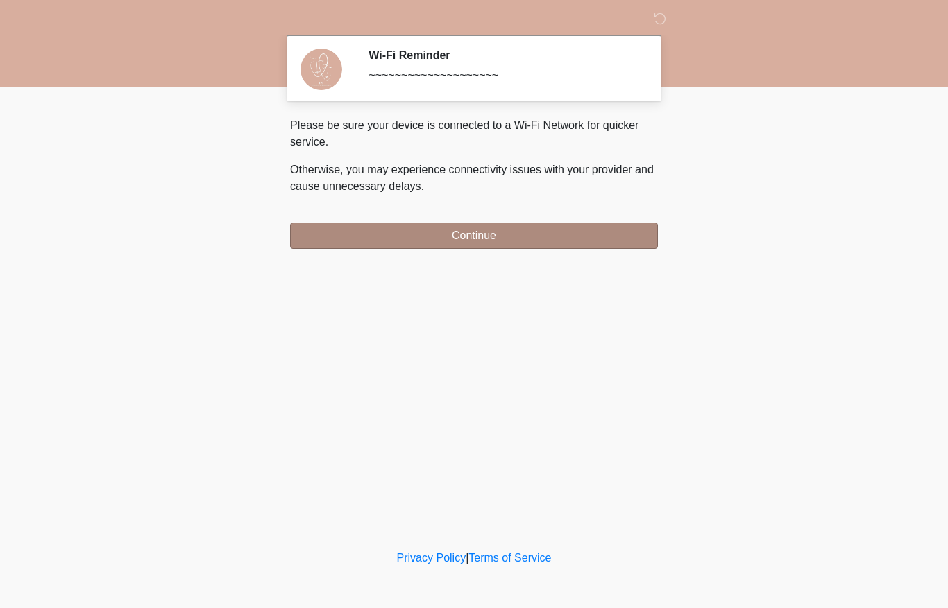
click at [357, 232] on button "Continue" at bounding box center [474, 236] width 368 height 26
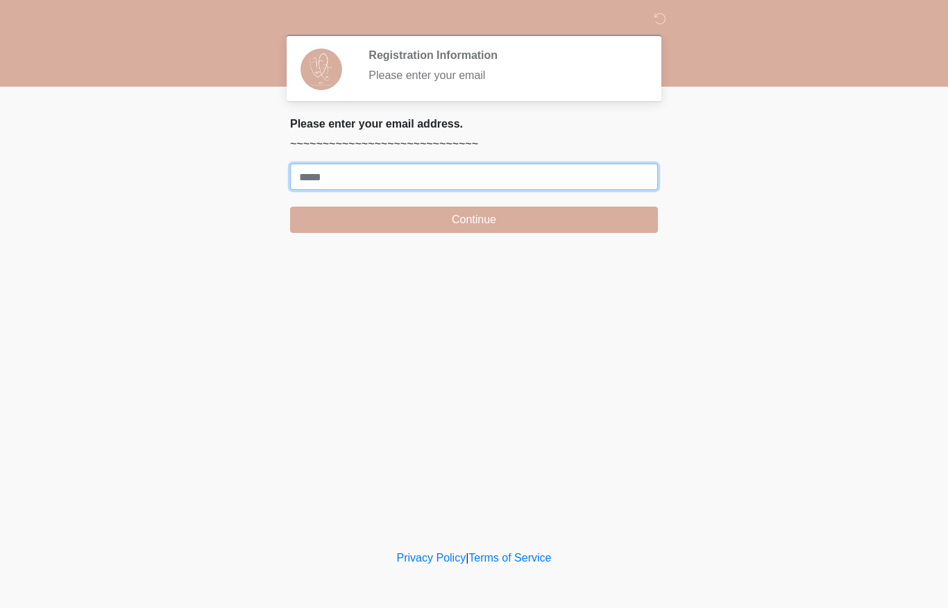
click at [332, 180] on input "Where should we email your treatment plan?" at bounding box center [474, 177] width 368 height 26
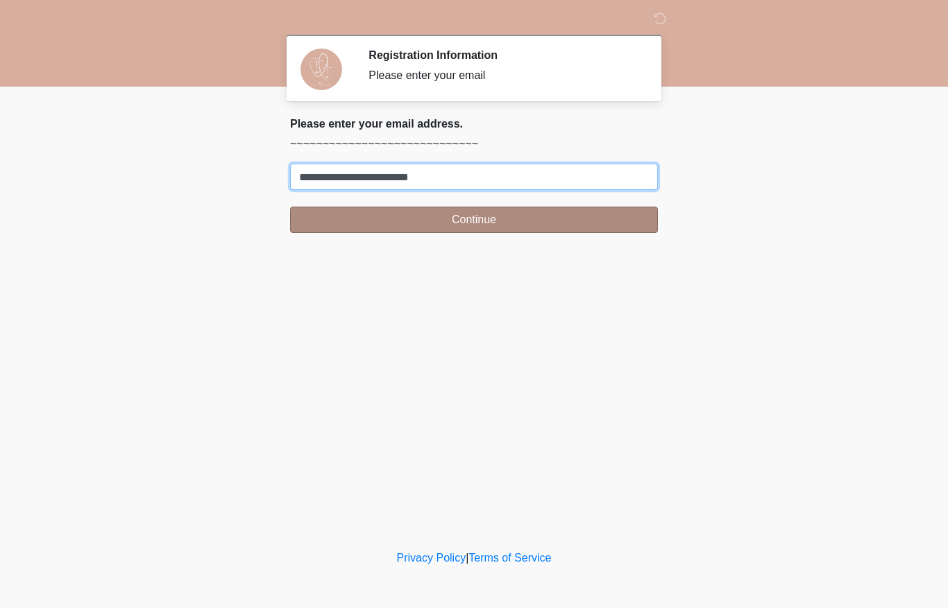
type input "**********"
click at [307, 223] on button "Continue" at bounding box center [474, 220] width 368 height 26
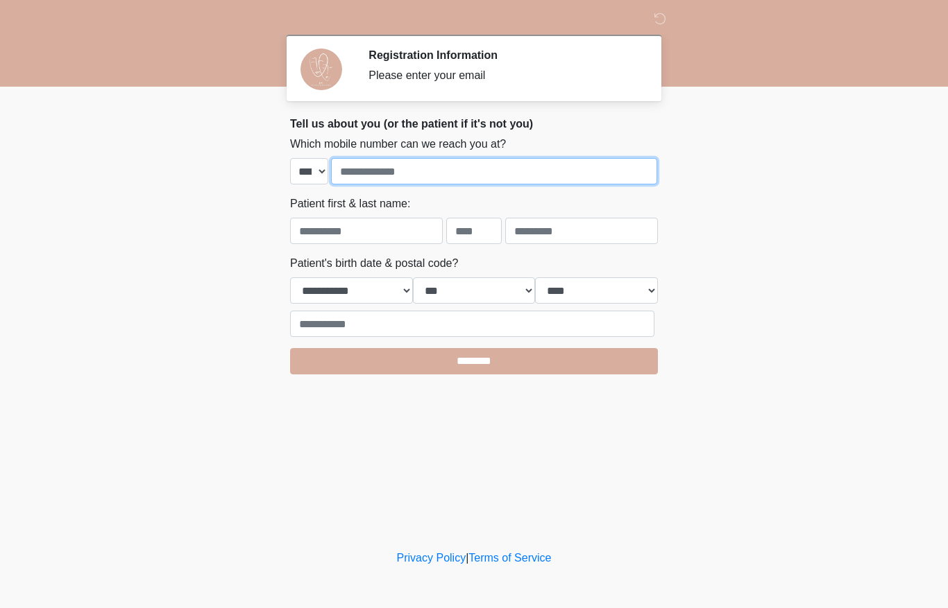
click at [388, 168] on input "tel" at bounding box center [494, 171] width 326 height 26
type input "**********"
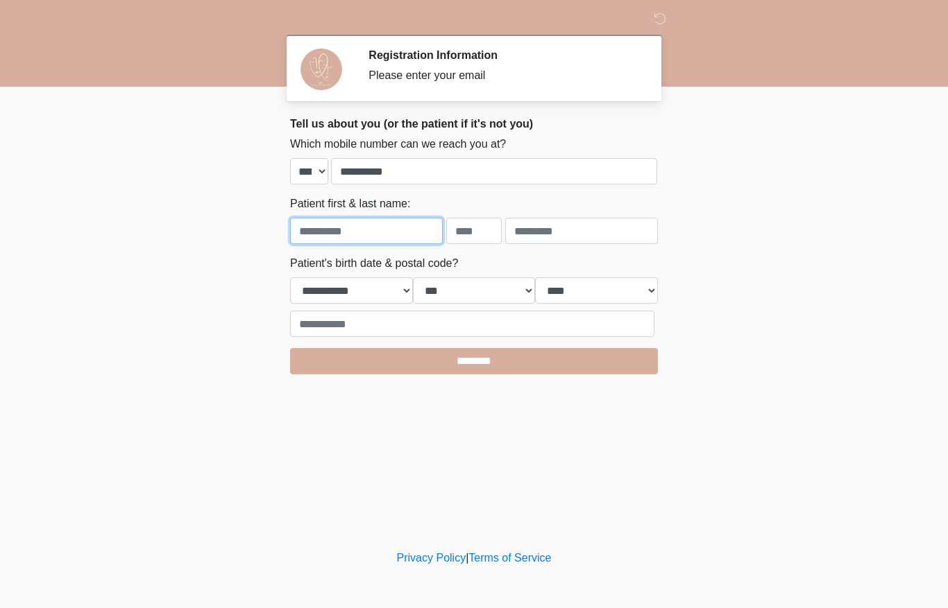
click at [307, 239] on input "text" at bounding box center [366, 231] width 153 height 26
type input "***"
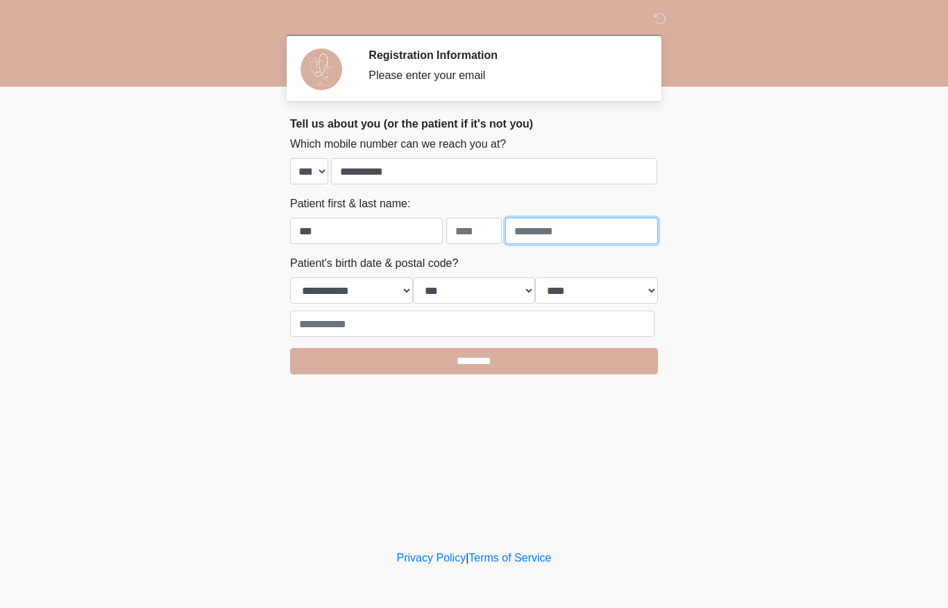
click at [580, 231] on input "text" at bounding box center [581, 231] width 153 height 26
type input "******"
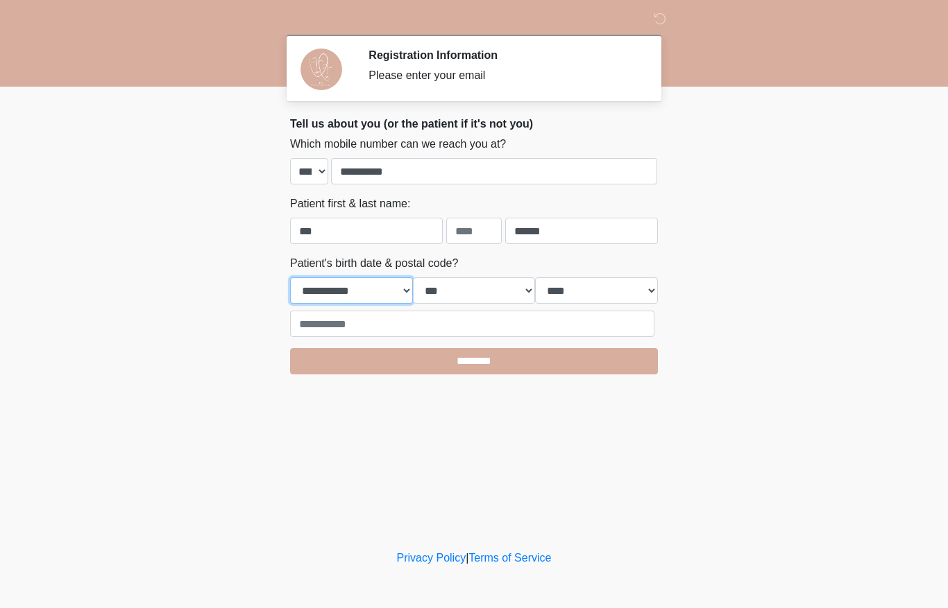
click at [334, 280] on select "**********" at bounding box center [351, 290] width 123 height 26
select select "**"
click at [462, 289] on select "*** * * * * * * * * * ** ** ** ** ** ** ** ** ** ** ** ** ** ** ** ** ** ** ** …" at bounding box center [474, 290] width 123 height 26
select select "**"
click at [572, 291] on select "**** **** **** **** **** **** **** **** **** **** **** **** **** **** **** ****…" at bounding box center [596, 290] width 123 height 26
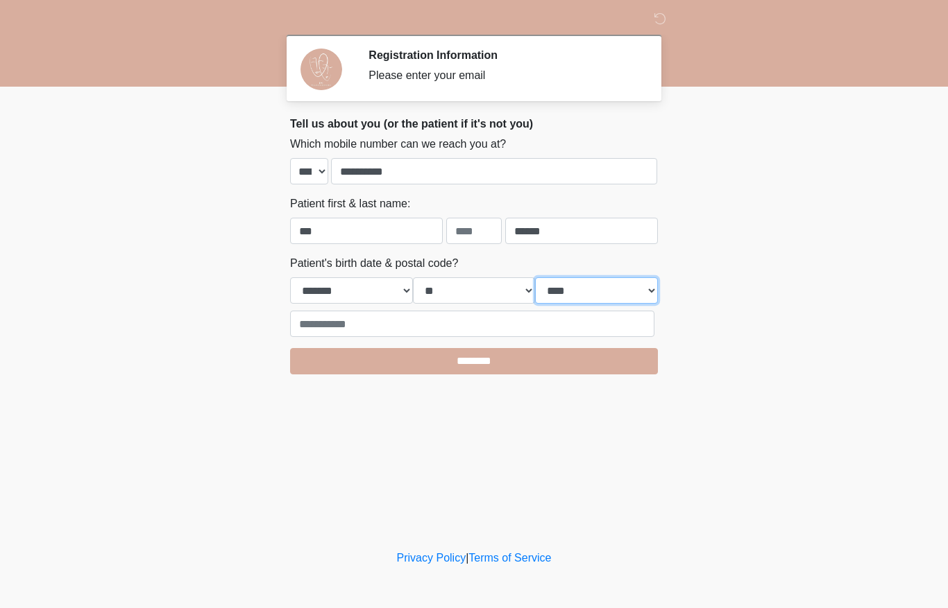
select select "****"
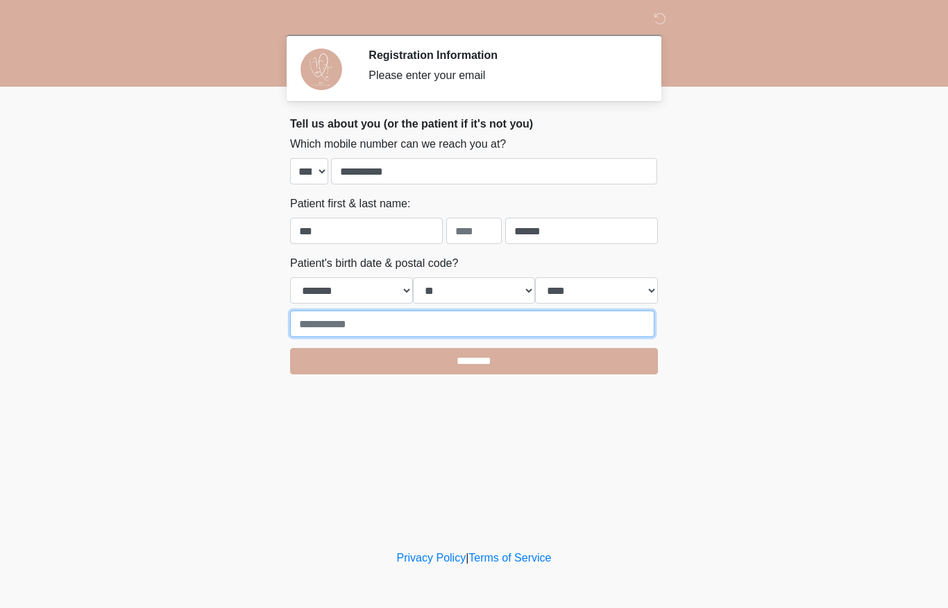
click at [317, 326] on input "text" at bounding box center [472, 324] width 364 height 26
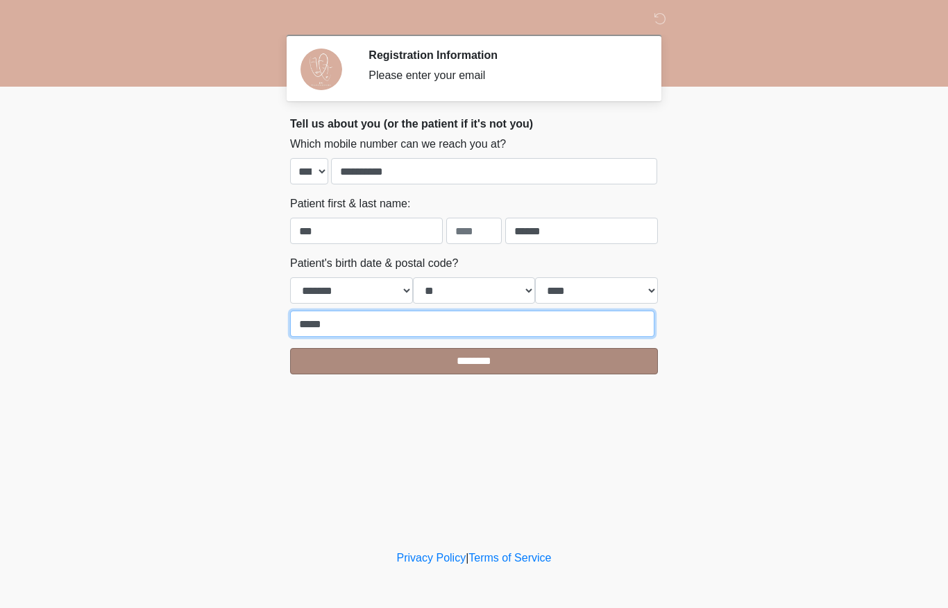
type input "*****"
click at [301, 357] on input "********" at bounding box center [474, 361] width 368 height 26
